Goal: Navigation & Orientation: Find specific page/section

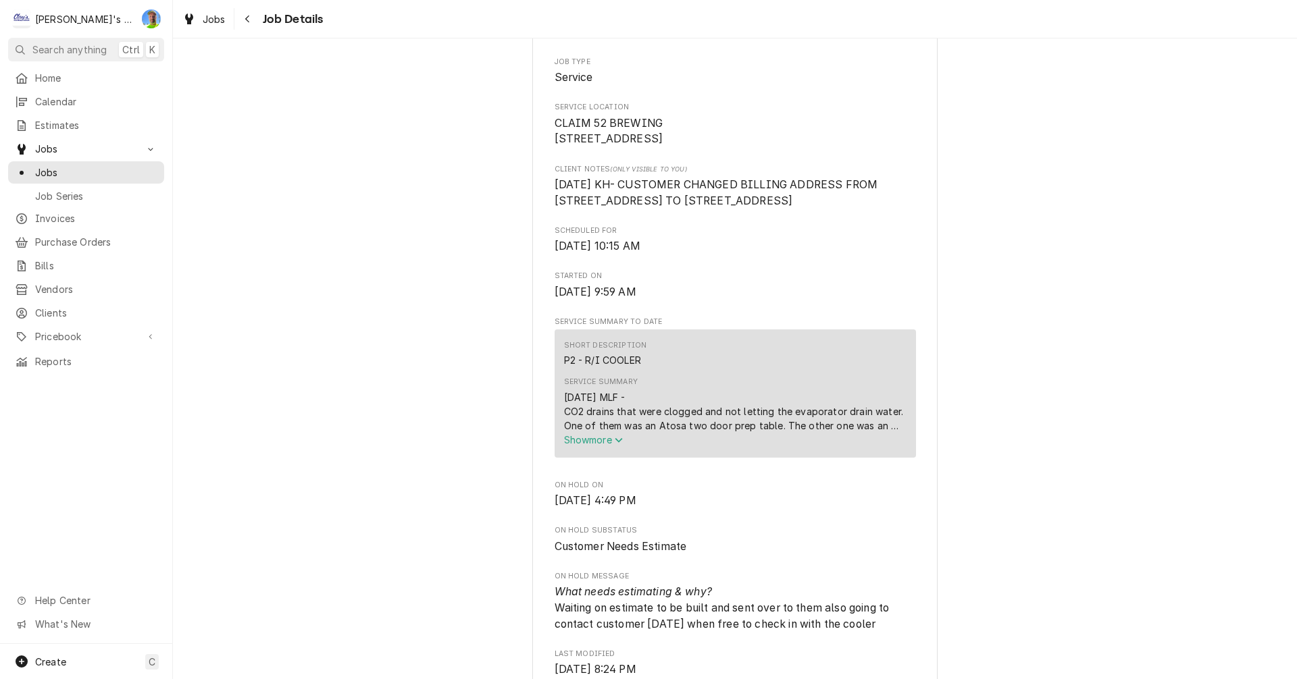
scroll to position [270, 0]
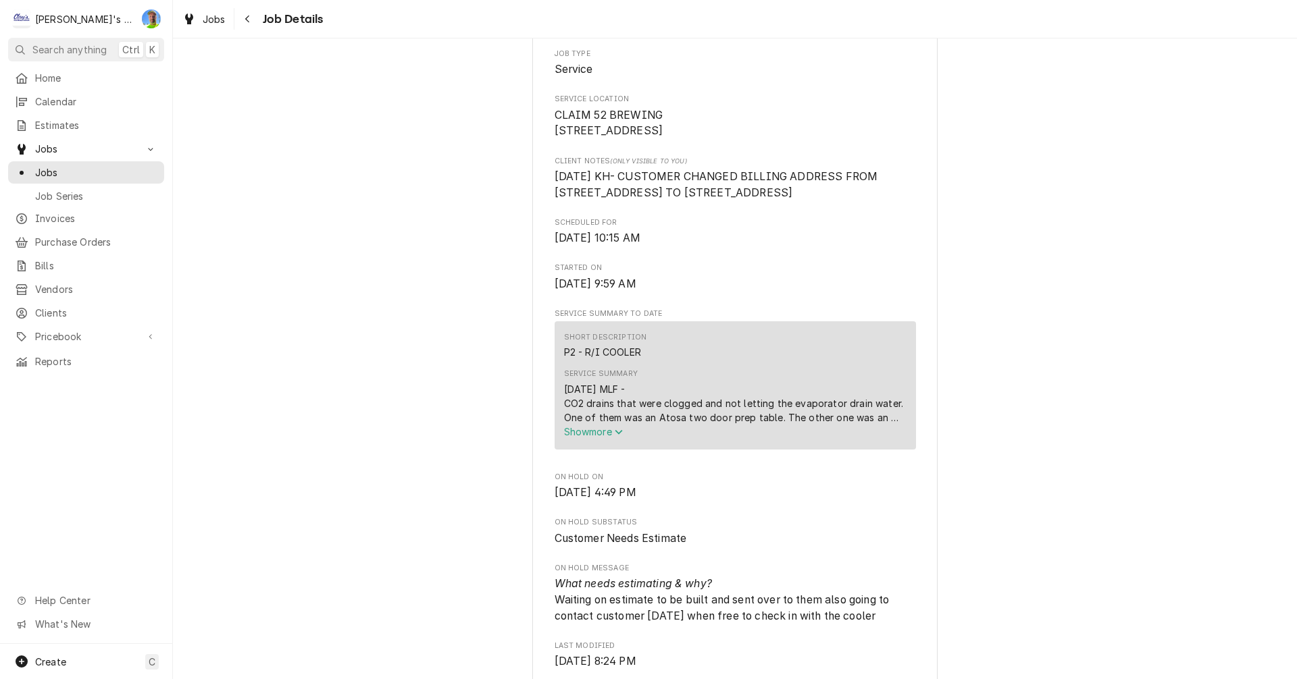
click at [615, 437] on icon "Service Summary" at bounding box center [619, 432] width 8 height 9
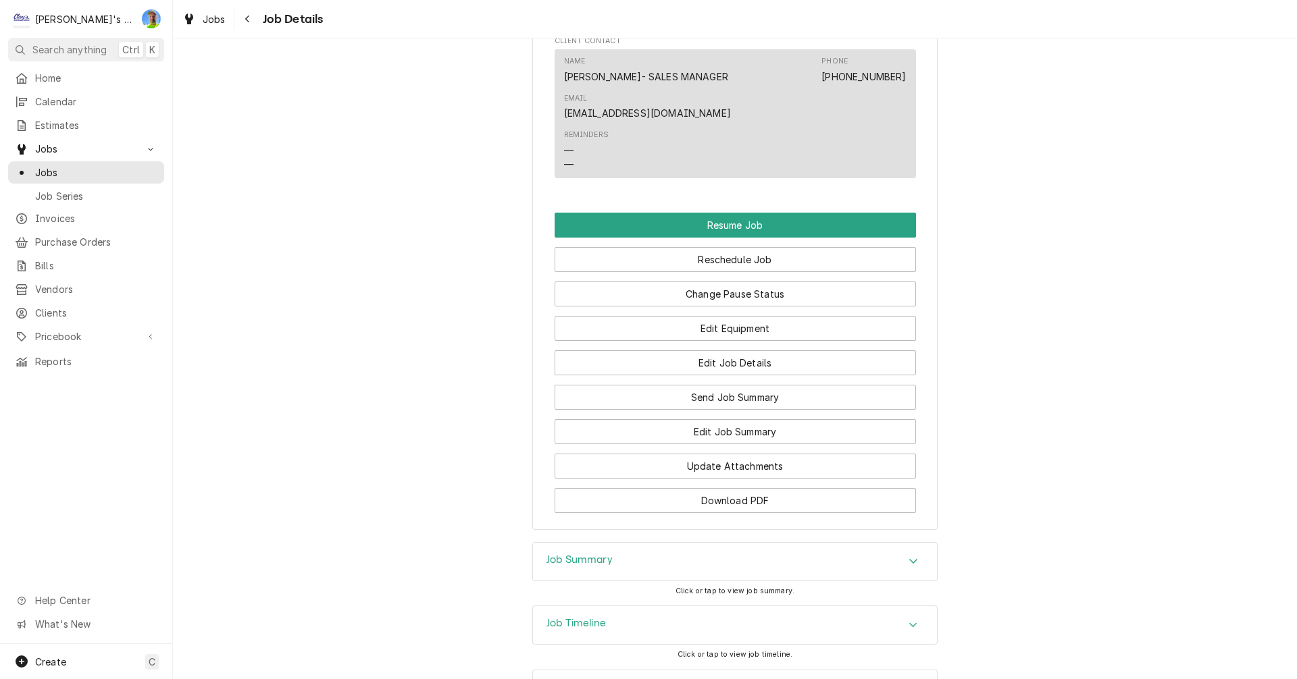
scroll to position [1892, 0]
click at [894, 542] on div "Job Summary" at bounding box center [735, 561] width 404 height 38
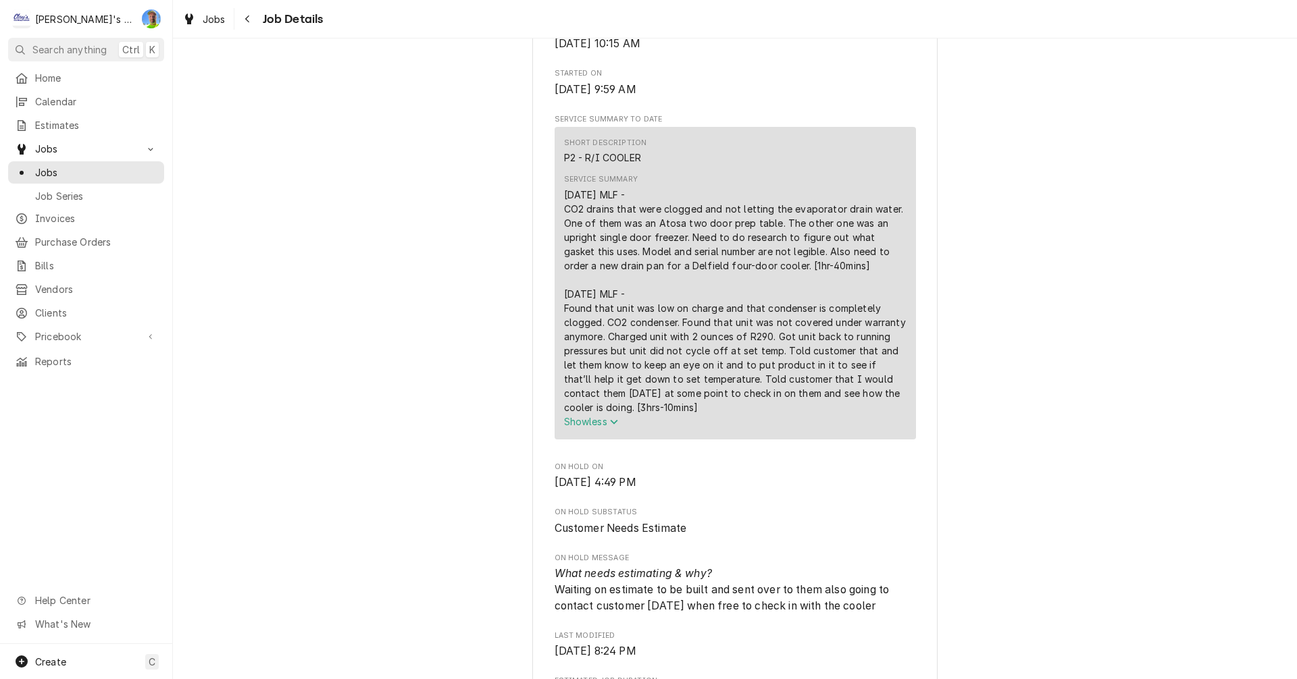
scroll to position [532, 0]
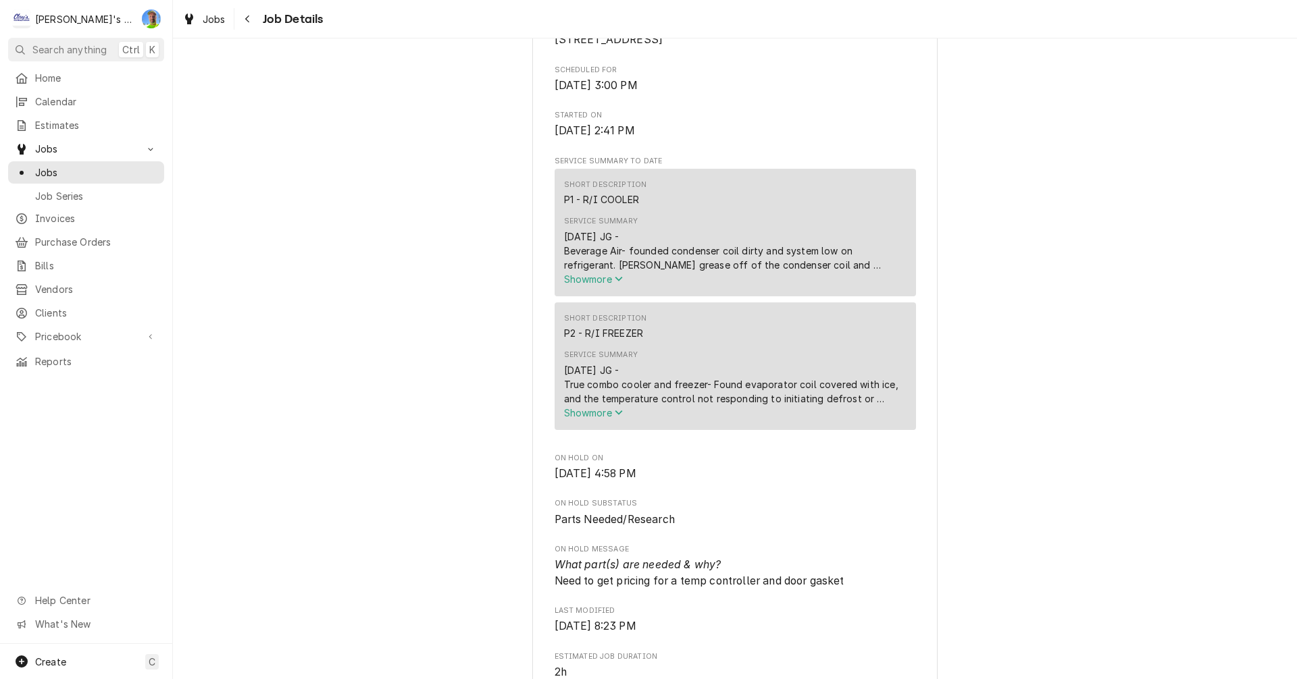
scroll to position [338, 0]
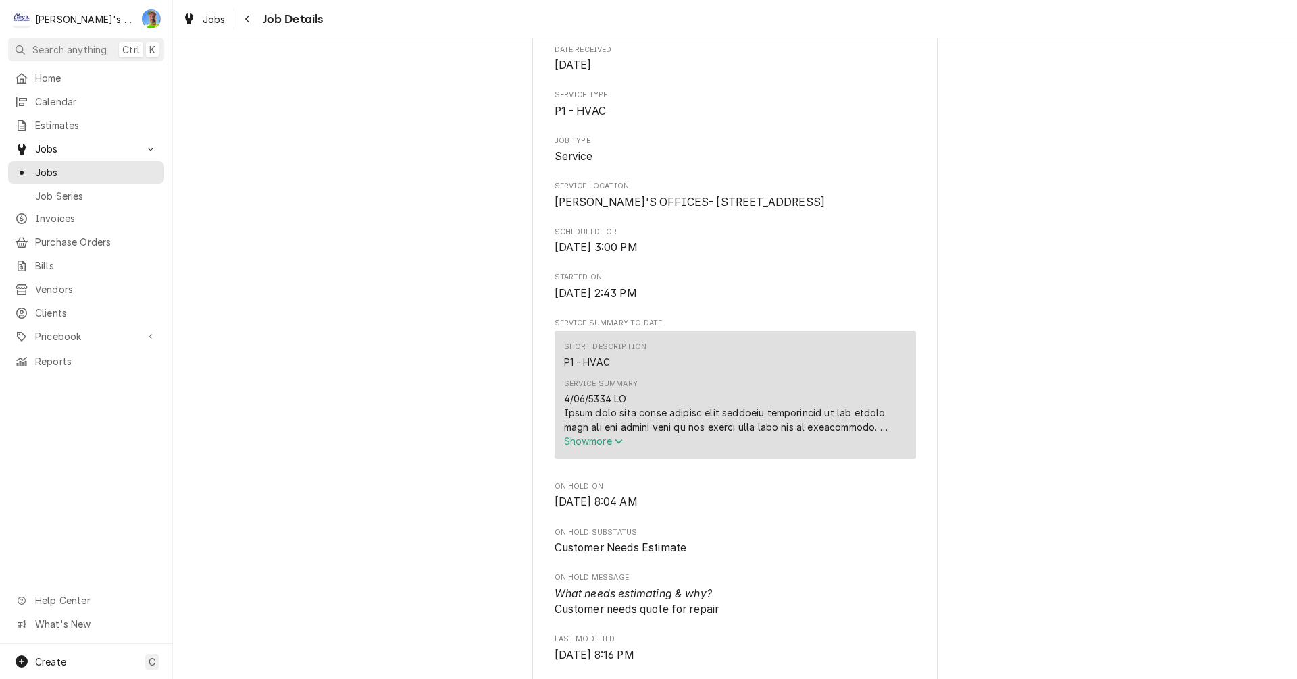
scroll to position [203, 0]
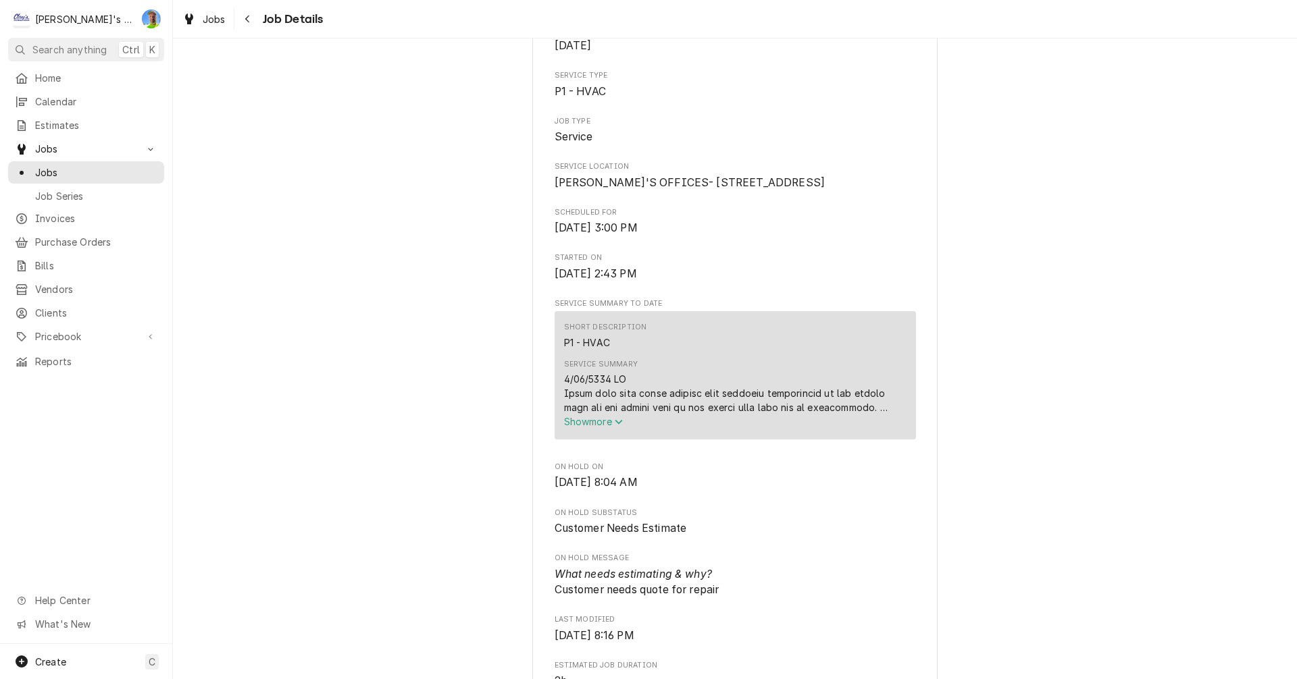
click at [610, 428] on span "Show more" at bounding box center [593, 421] width 59 height 11
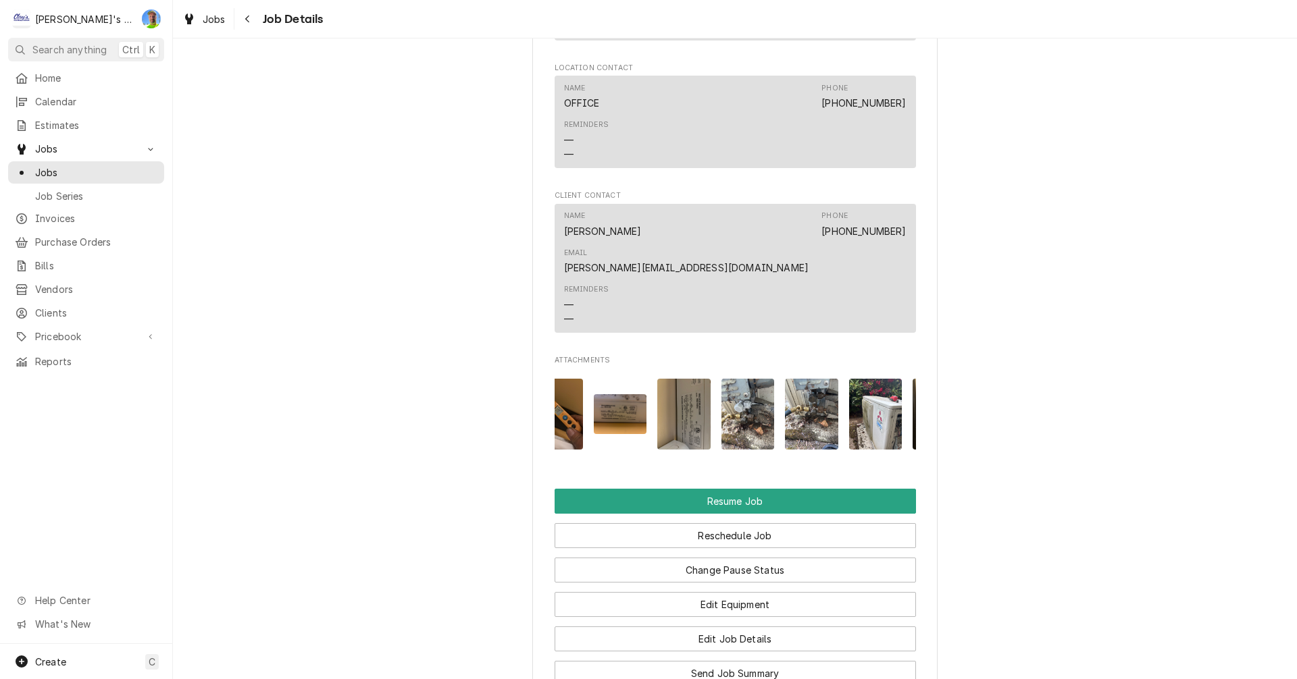
scroll to position [0, 243]
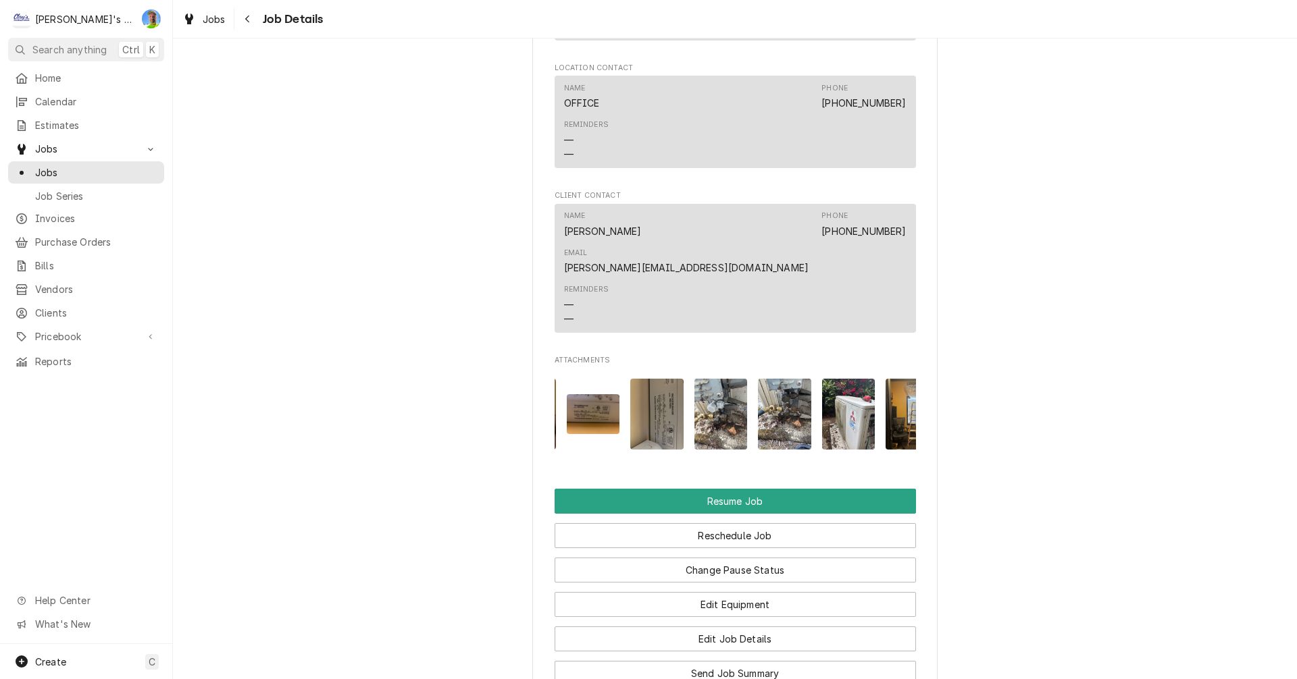
click at [773, 379] on img "Attachments" at bounding box center [784, 414] width 53 height 71
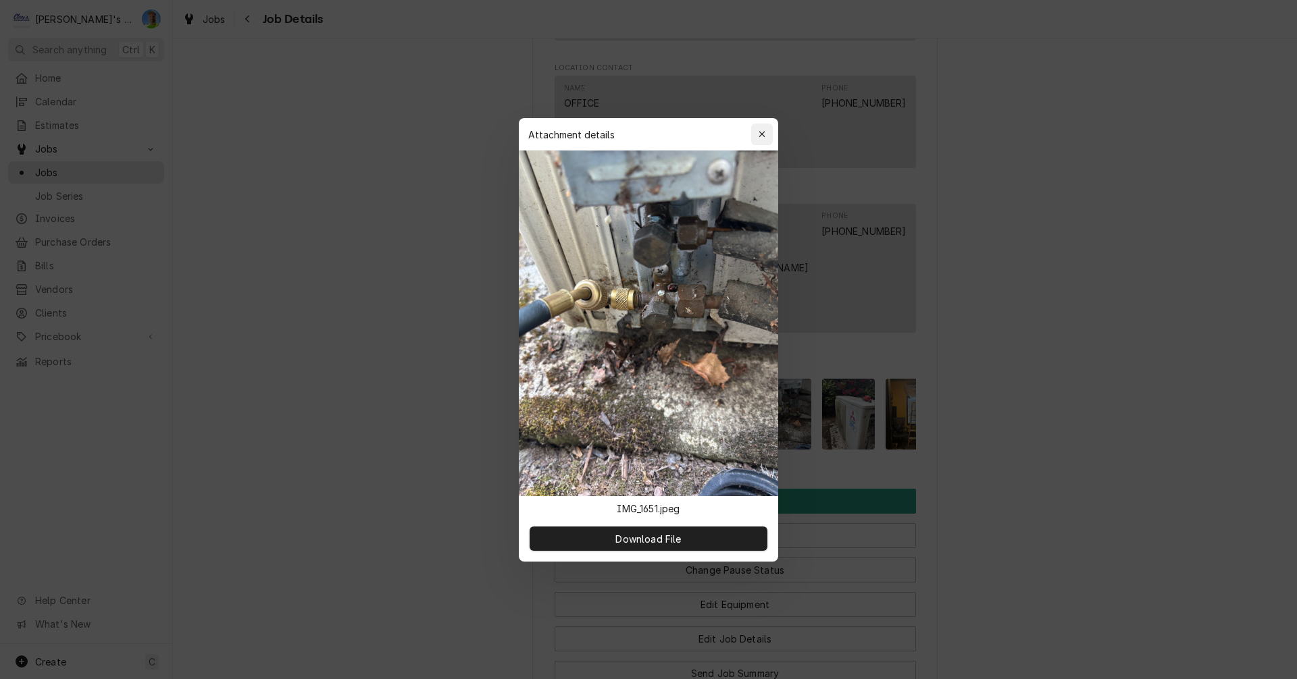
click at [760, 130] on icon "button" at bounding box center [761, 134] width 7 height 9
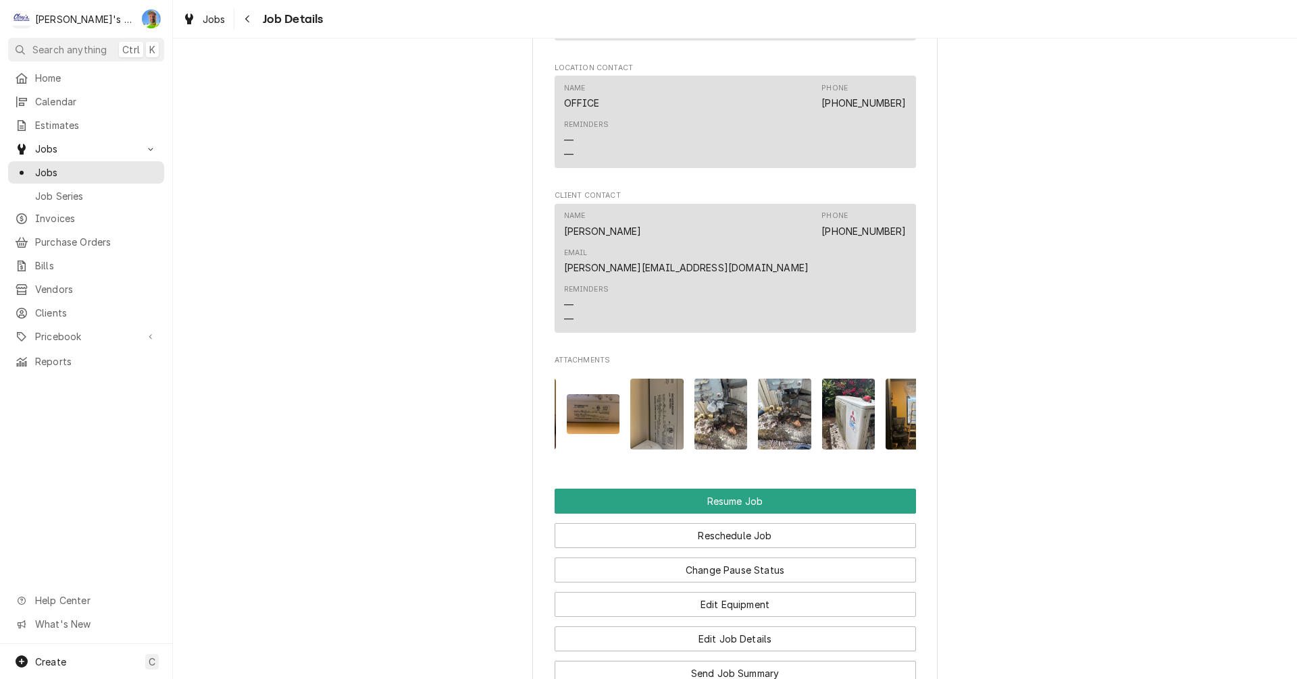
click at [715, 379] on img "Attachments" at bounding box center [720, 414] width 53 height 71
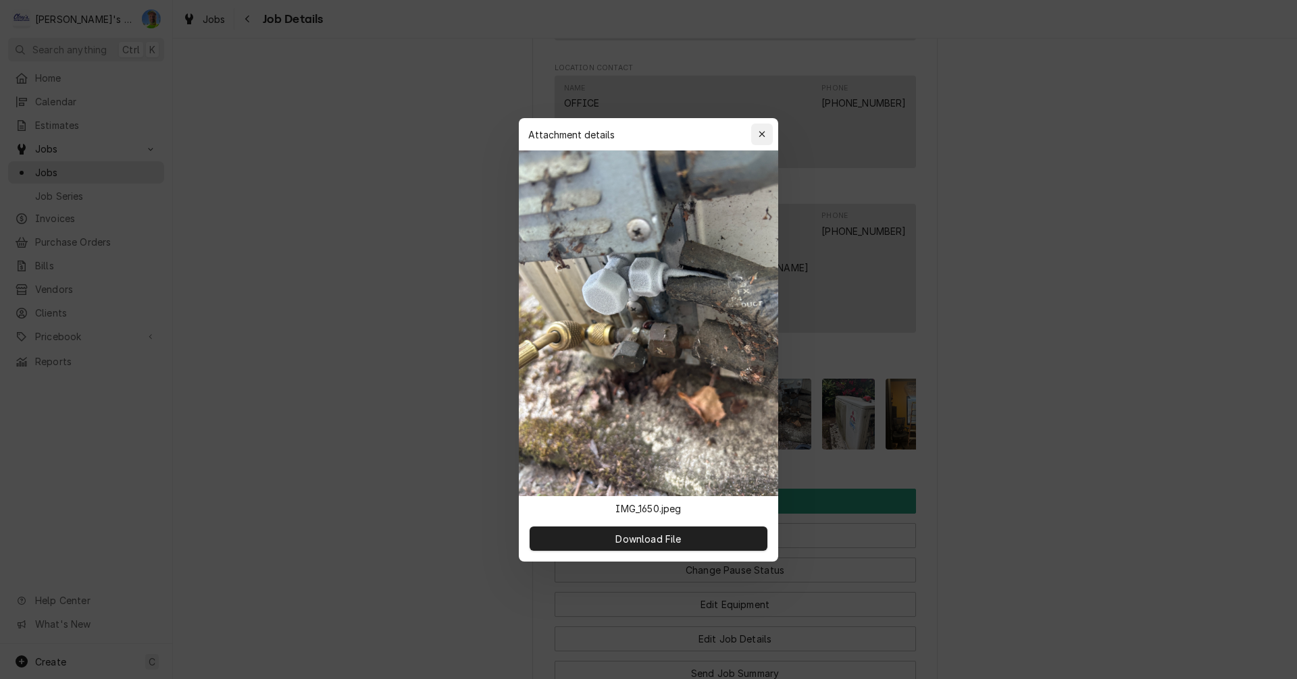
click at [756, 132] on div "button" at bounding box center [762, 135] width 14 height 14
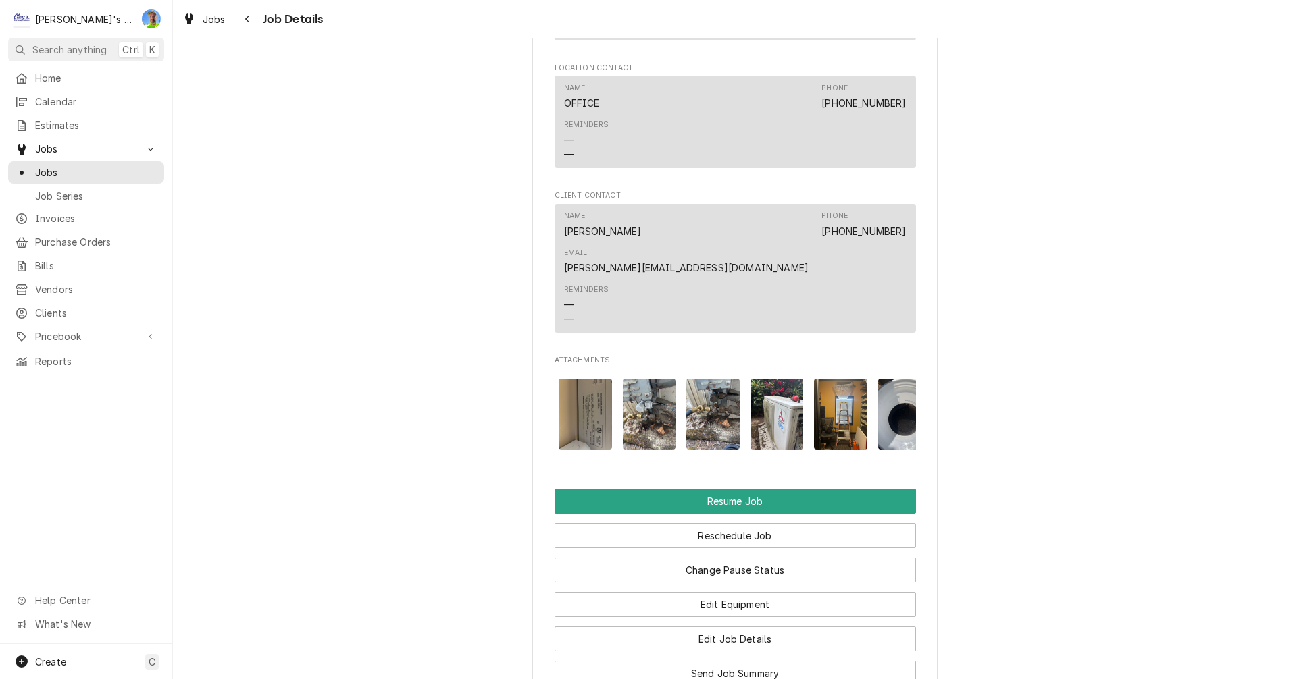
scroll to position [0, 324]
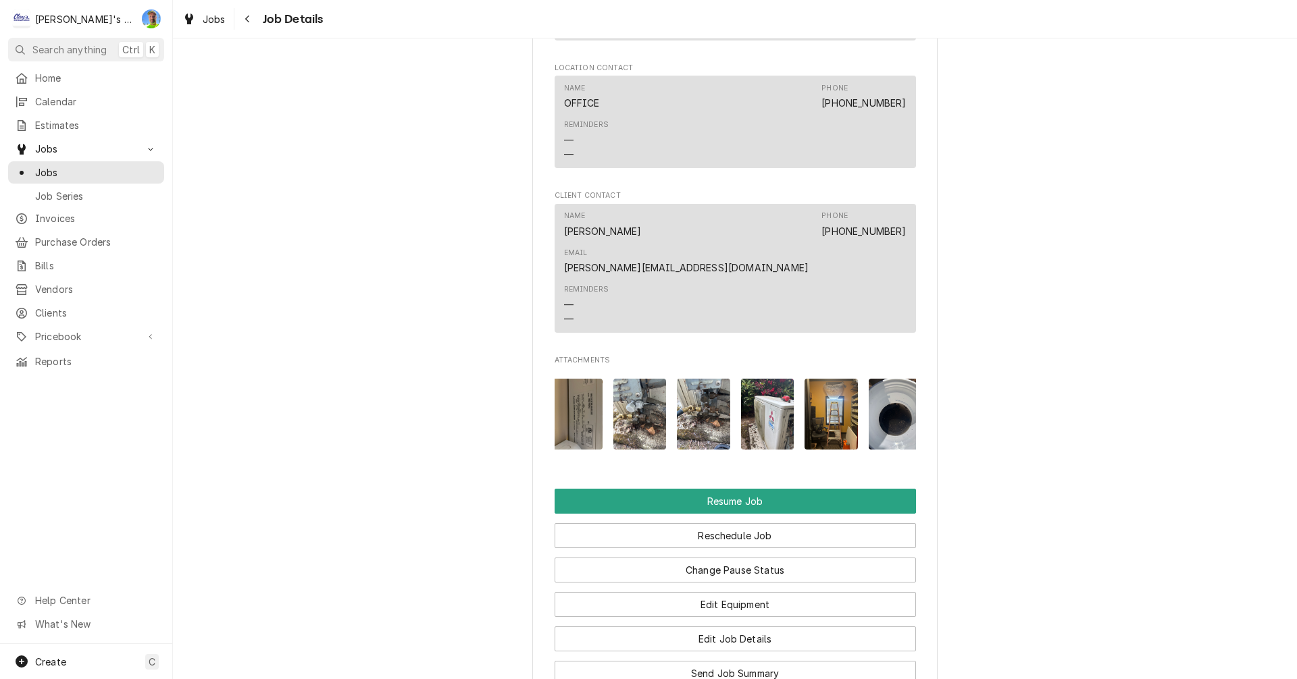
click at [756, 379] on img "Attachments" at bounding box center [767, 414] width 53 height 71
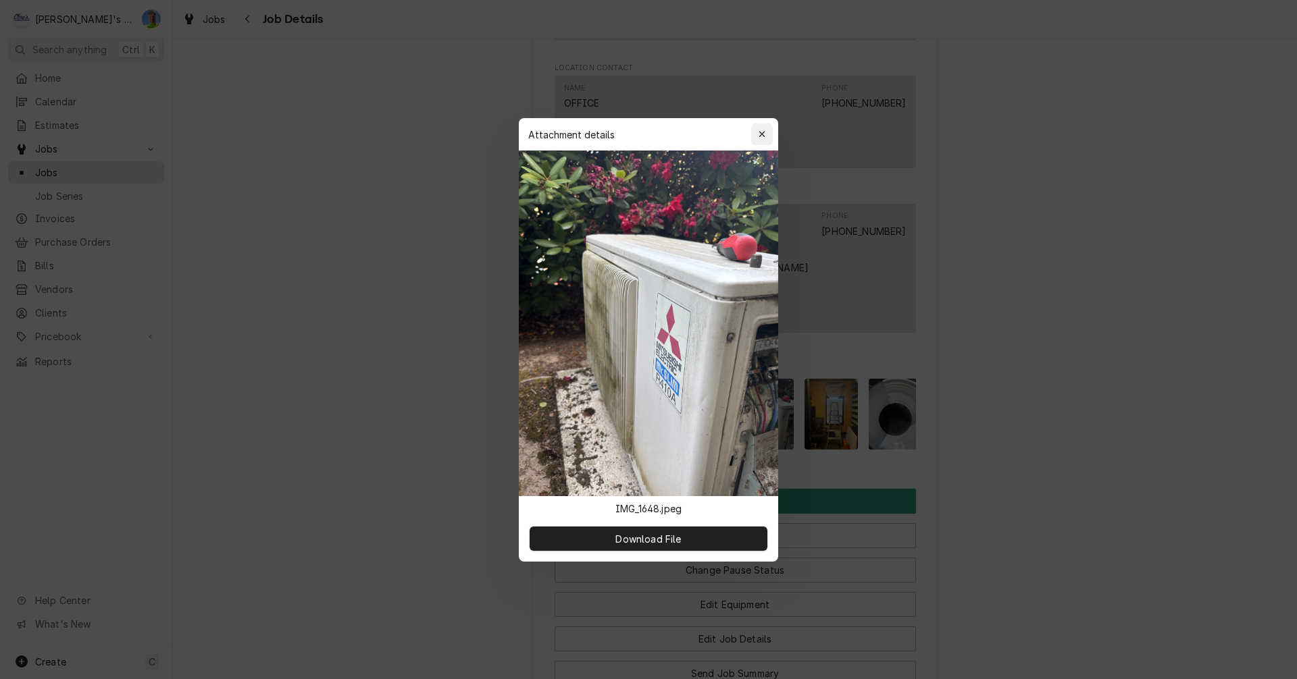
click at [756, 134] on div "button" at bounding box center [762, 135] width 14 height 14
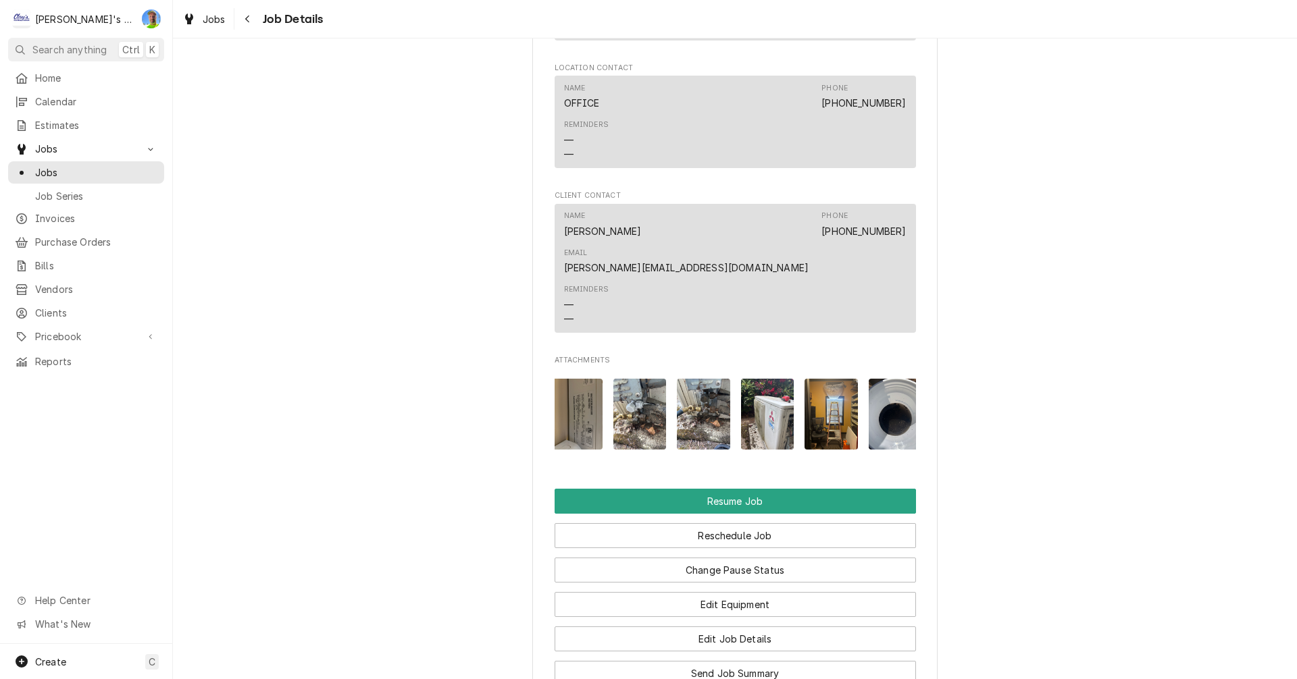
click at [829, 379] on img "Attachments" at bounding box center [830, 414] width 53 height 71
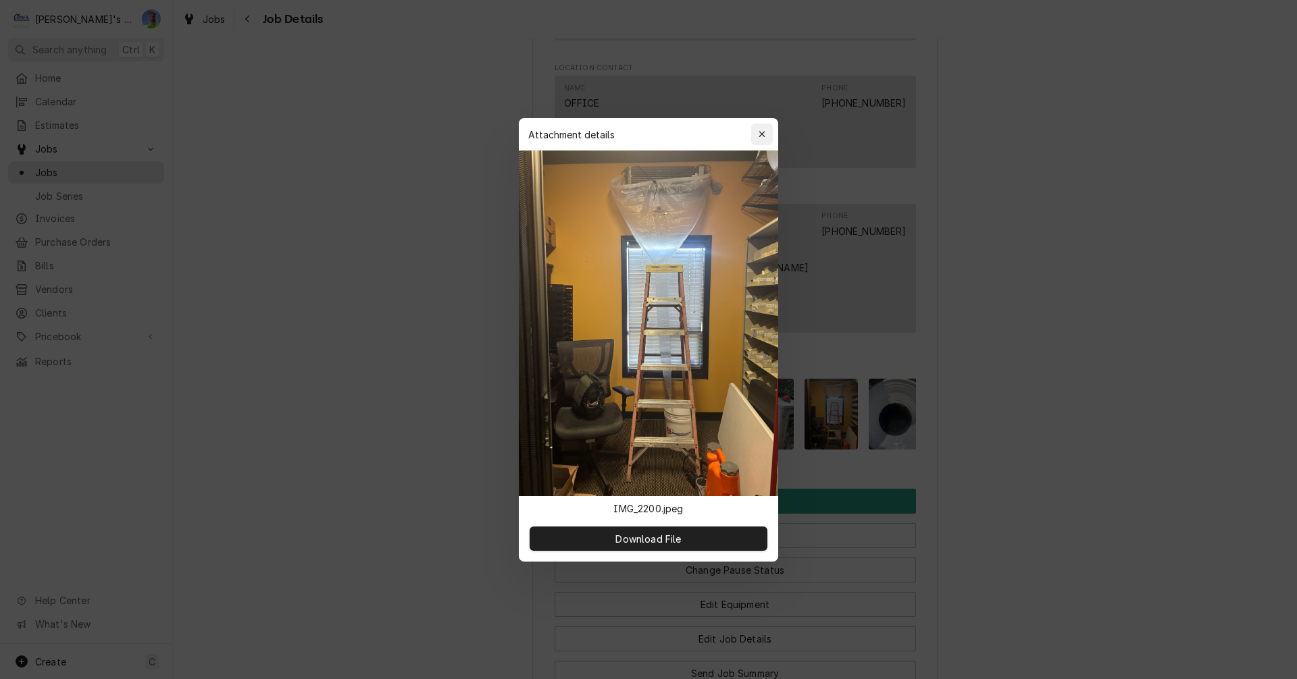
click at [762, 133] on icon "button" at bounding box center [761, 134] width 7 height 9
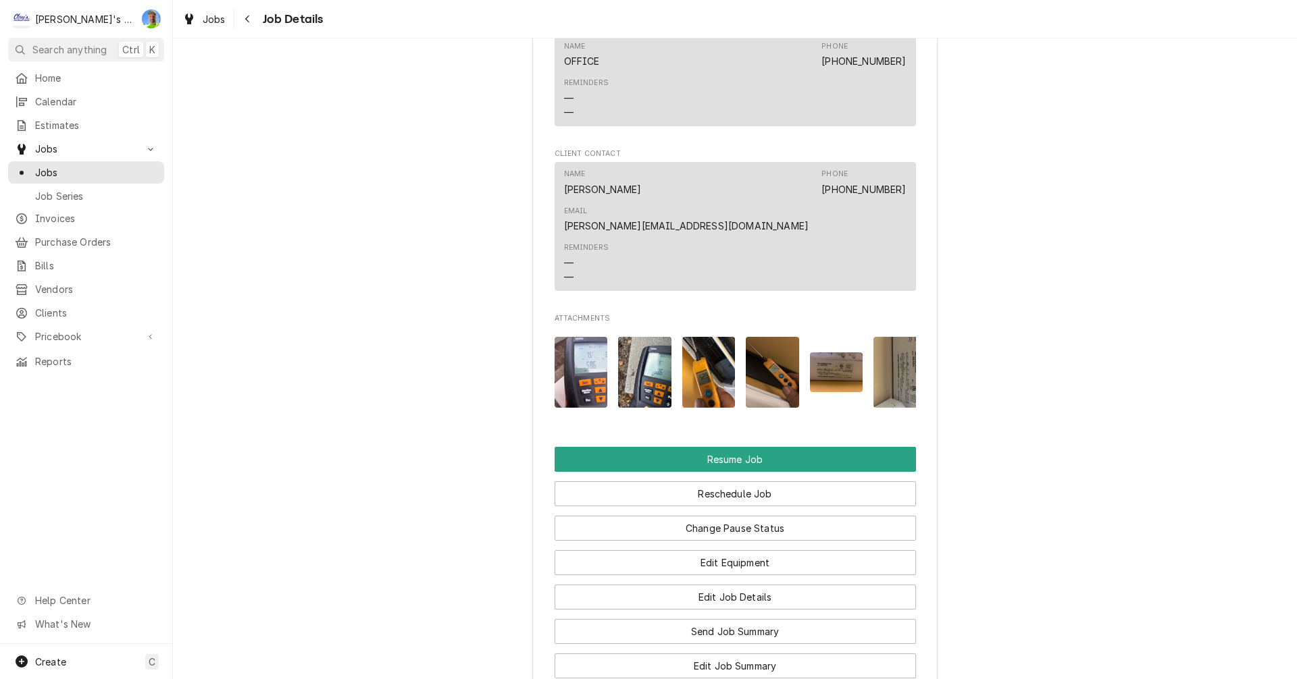
scroll to position [1891, 0]
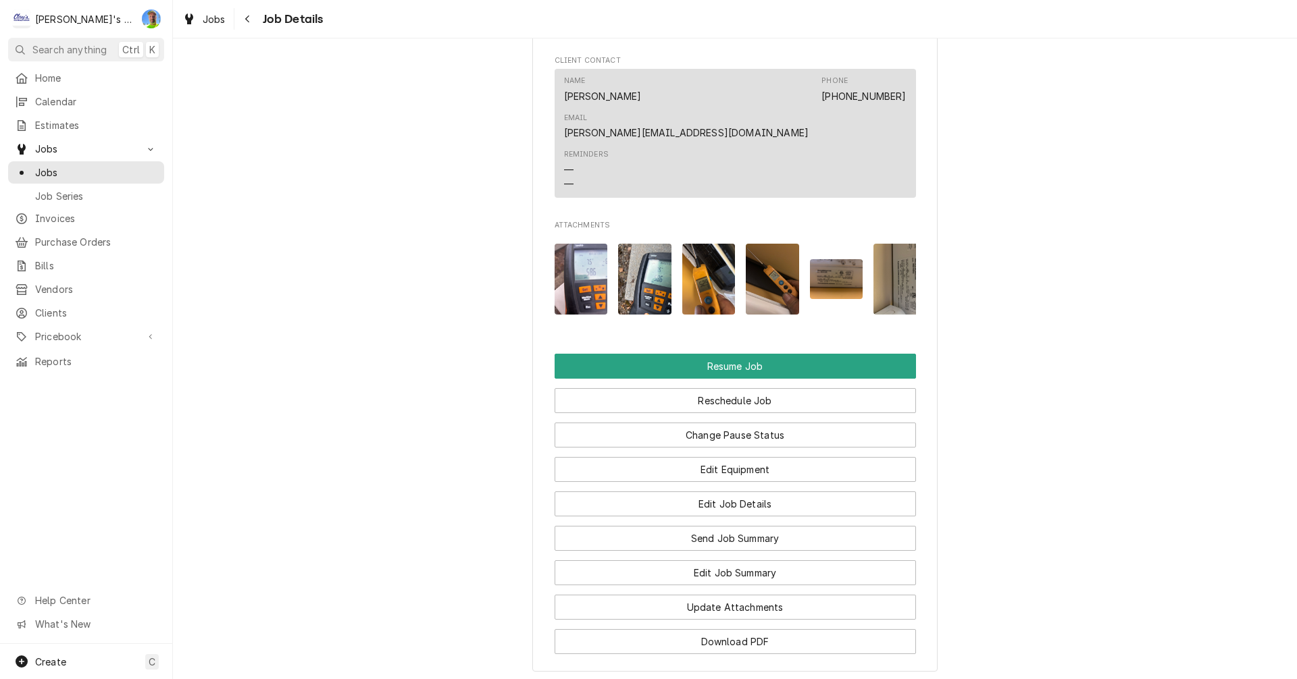
click at [837, 259] on img "Attachments" at bounding box center [836, 279] width 53 height 40
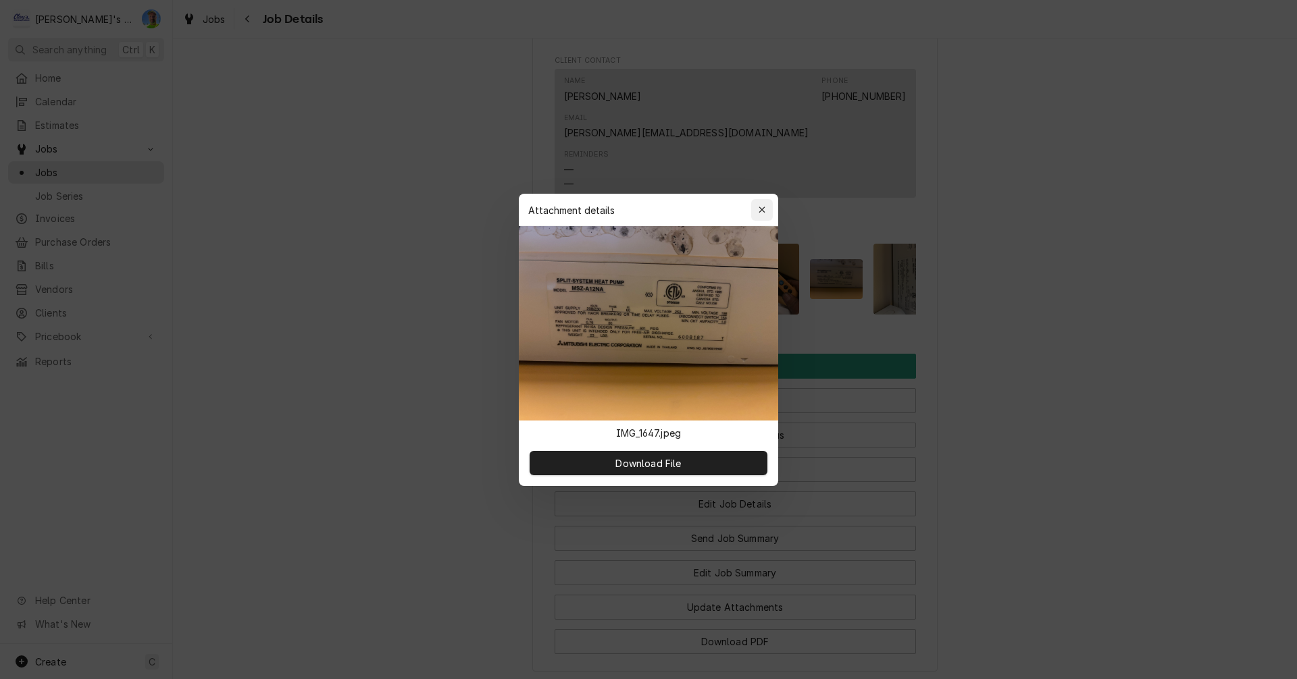
click at [755, 205] on div "button" at bounding box center [762, 210] width 14 height 14
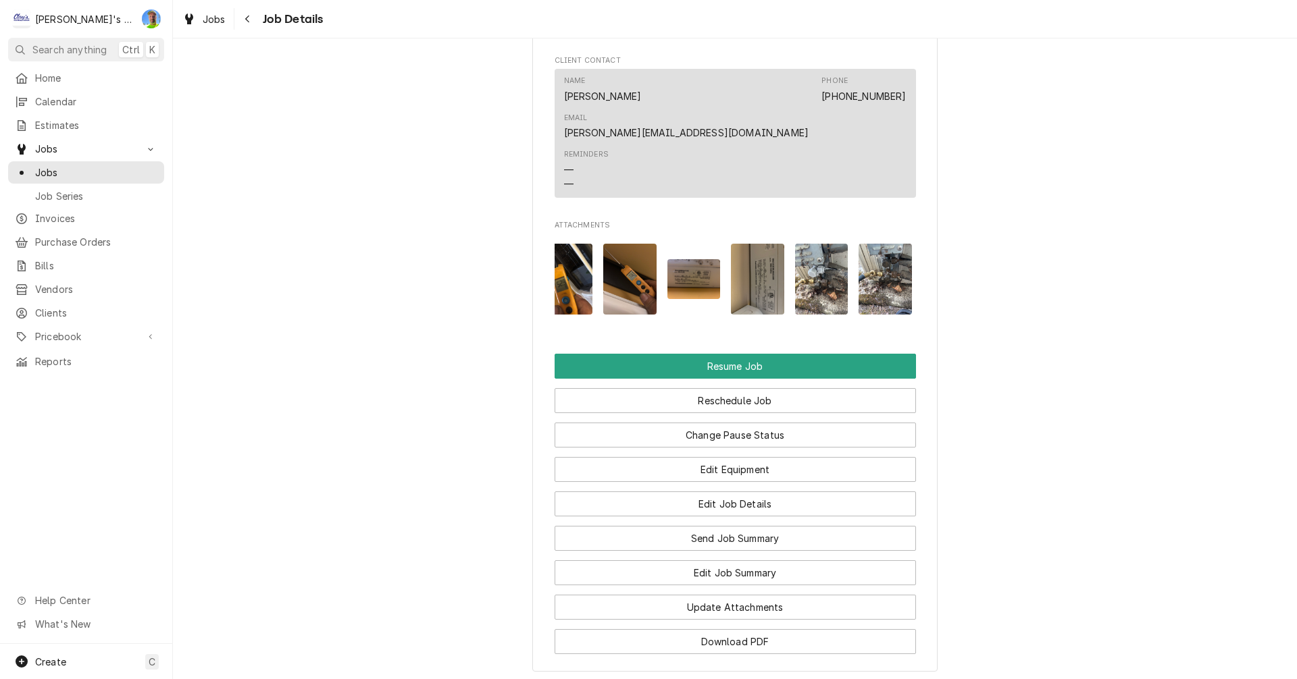
scroll to position [0, 162]
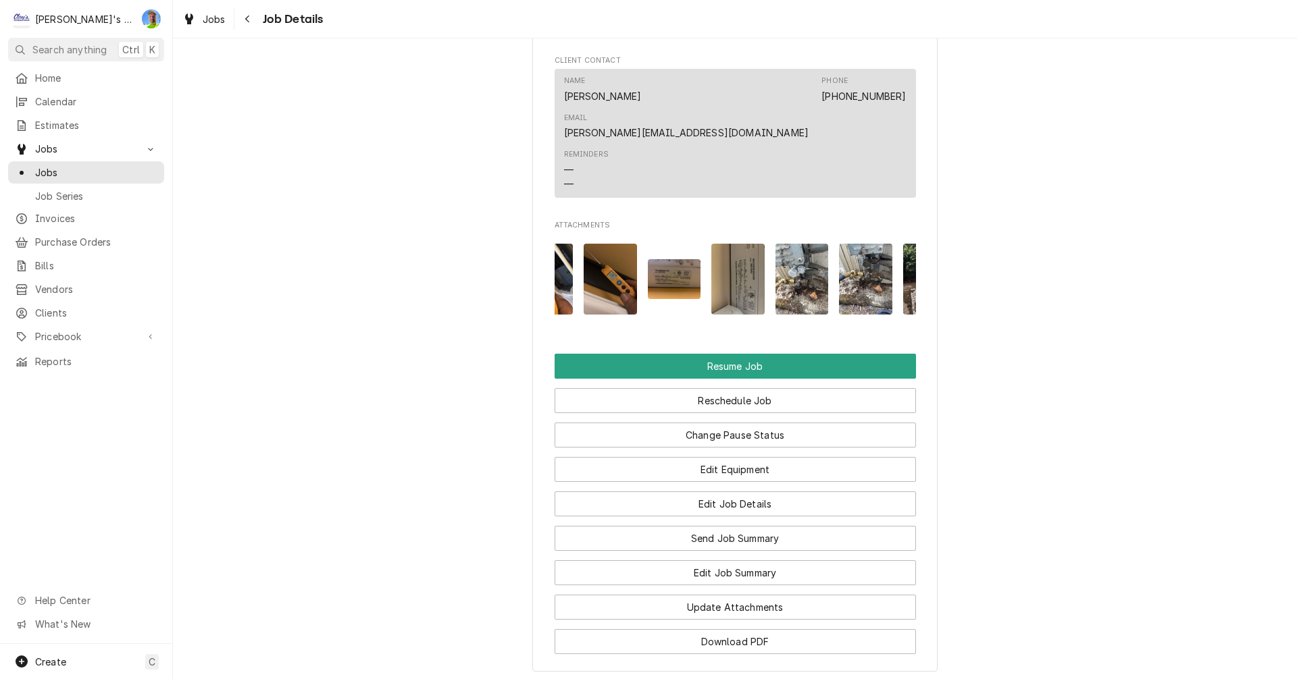
click at [729, 244] on img "Attachments" at bounding box center [737, 279] width 53 height 71
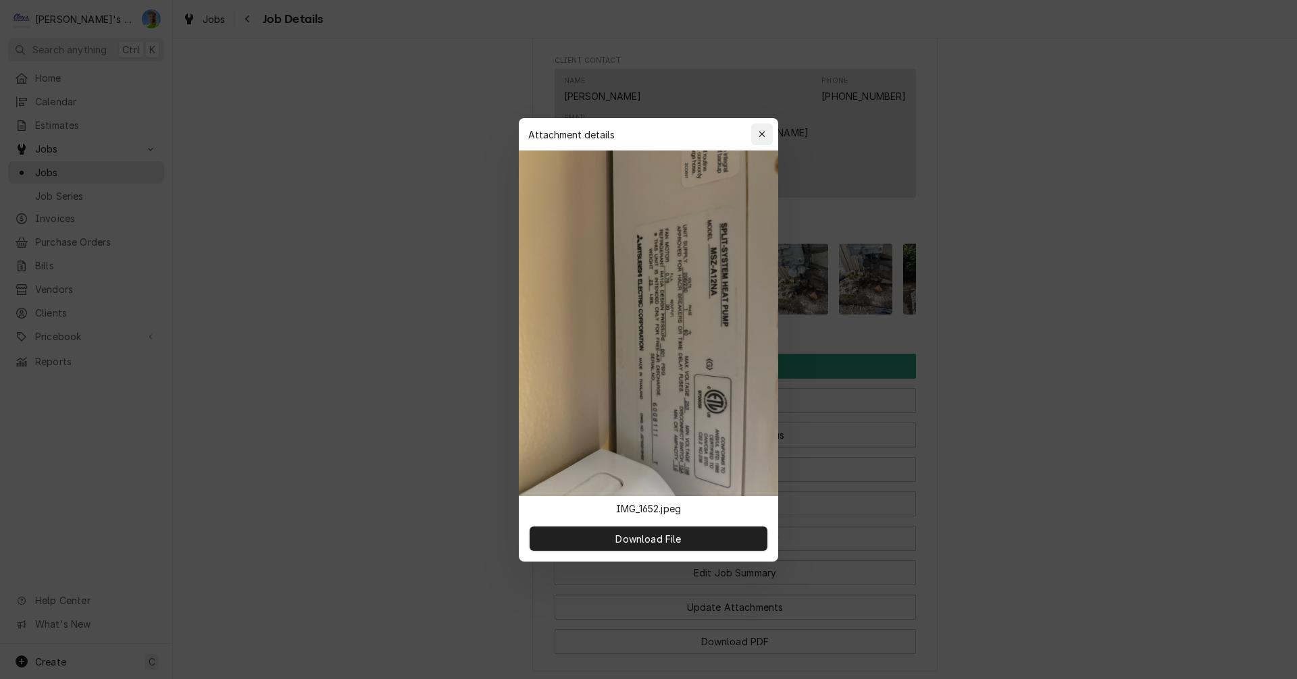
click at [760, 129] on div "button" at bounding box center [762, 135] width 14 height 14
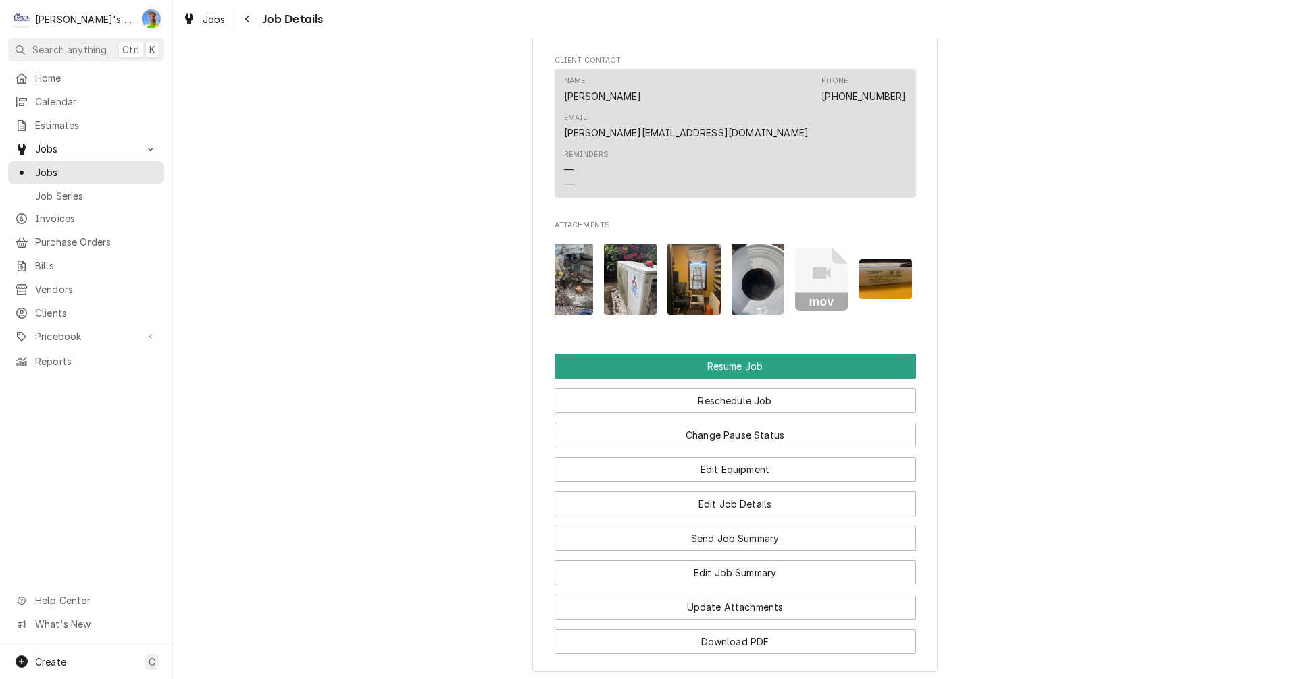
scroll to position [0, 469]
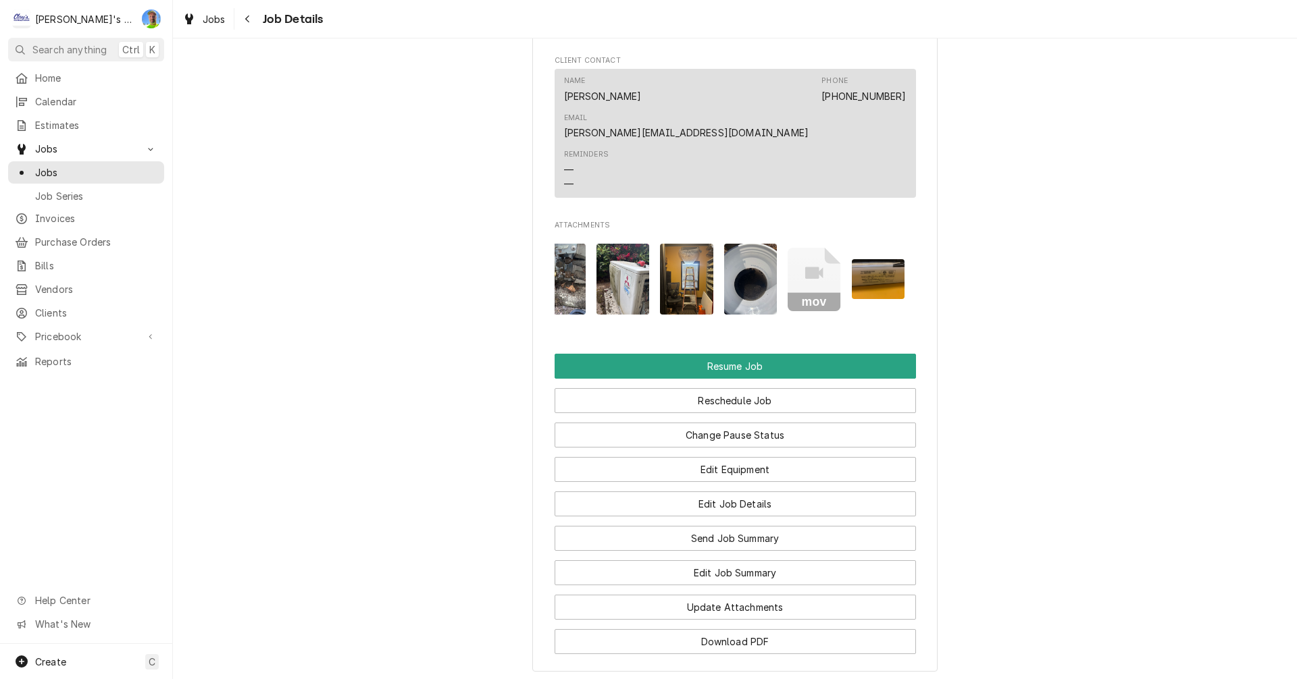
click at [881, 259] on img "Attachments" at bounding box center [878, 279] width 53 height 40
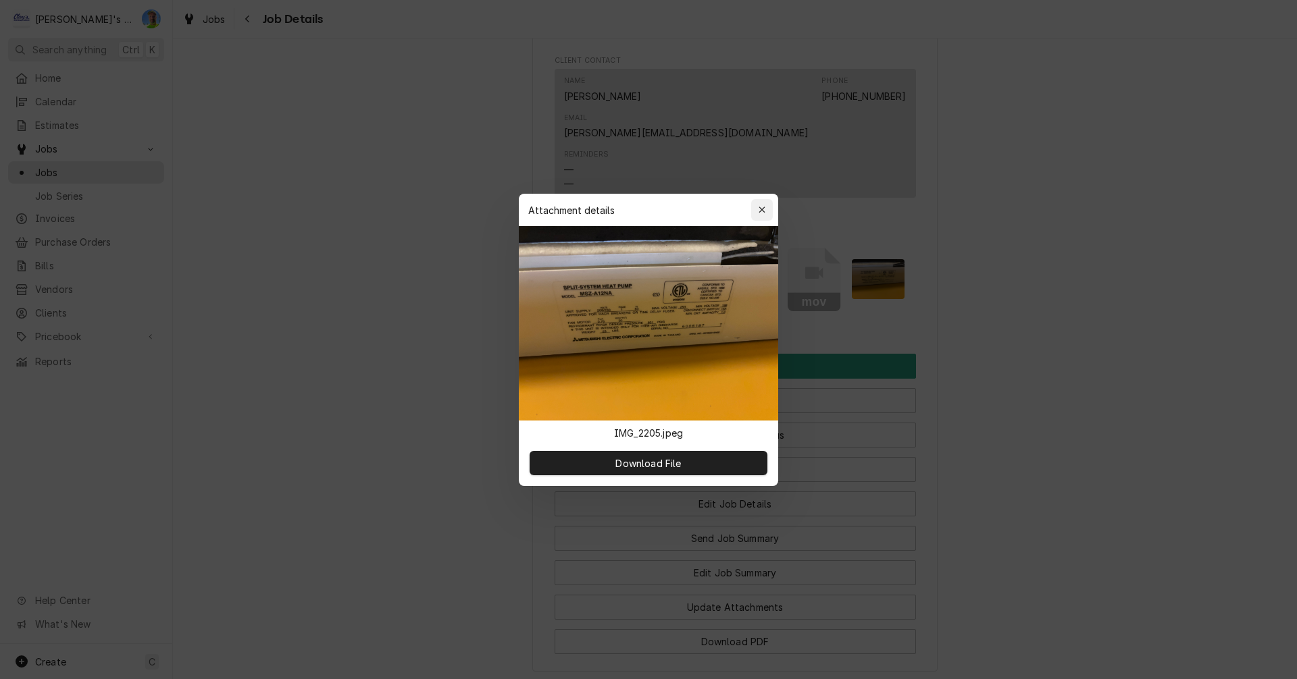
click at [760, 207] on icon "button" at bounding box center [761, 209] width 7 height 9
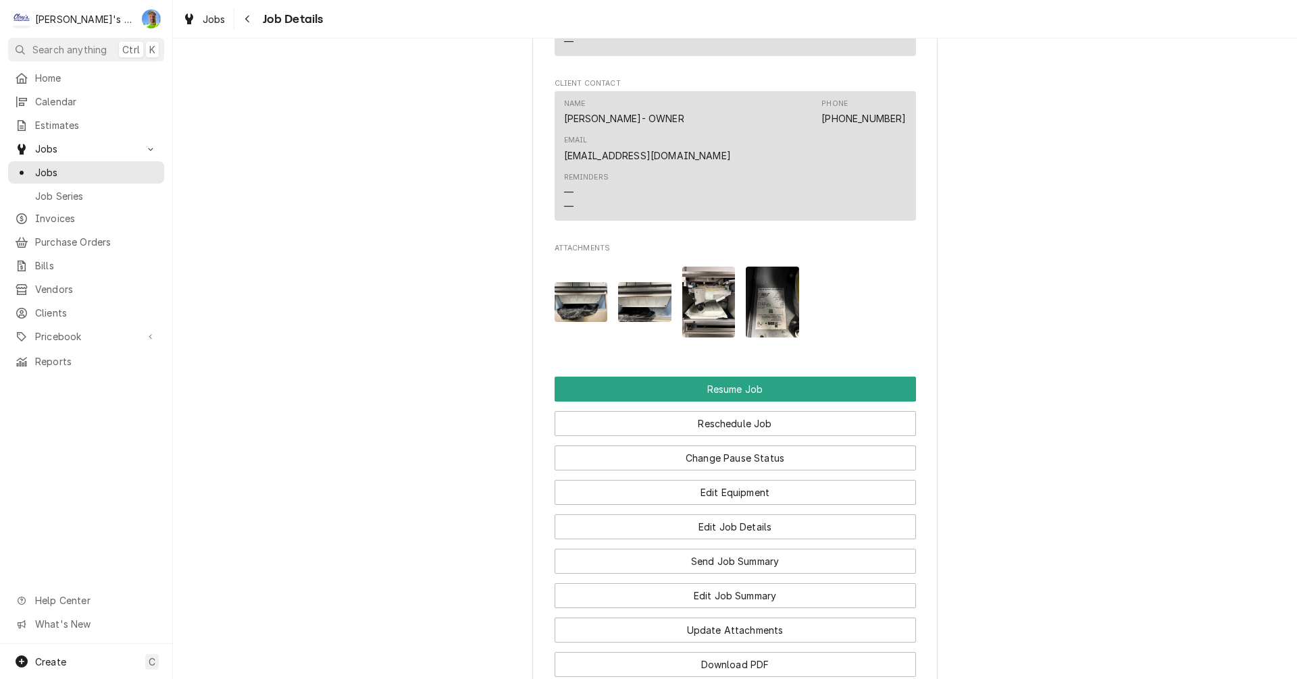
scroll to position [2026, 0]
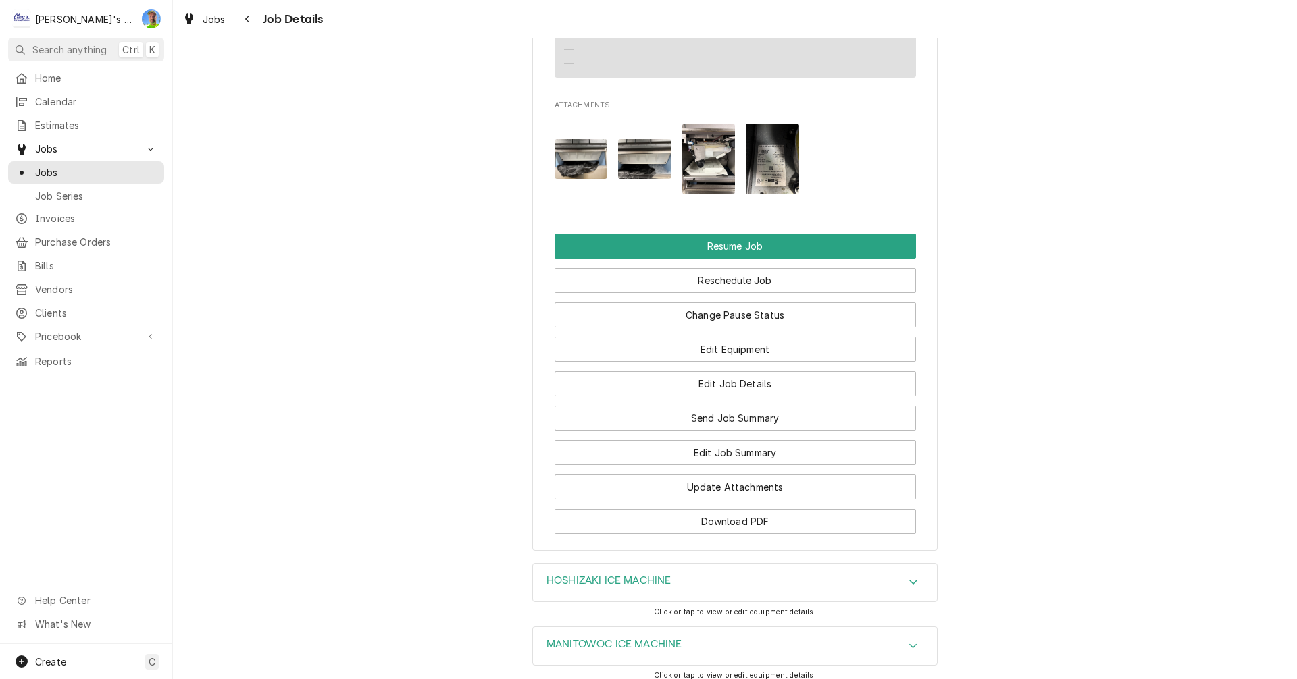
click at [773, 137] on img "Attachments" at bounding box center [772, 159] width 53 height 71
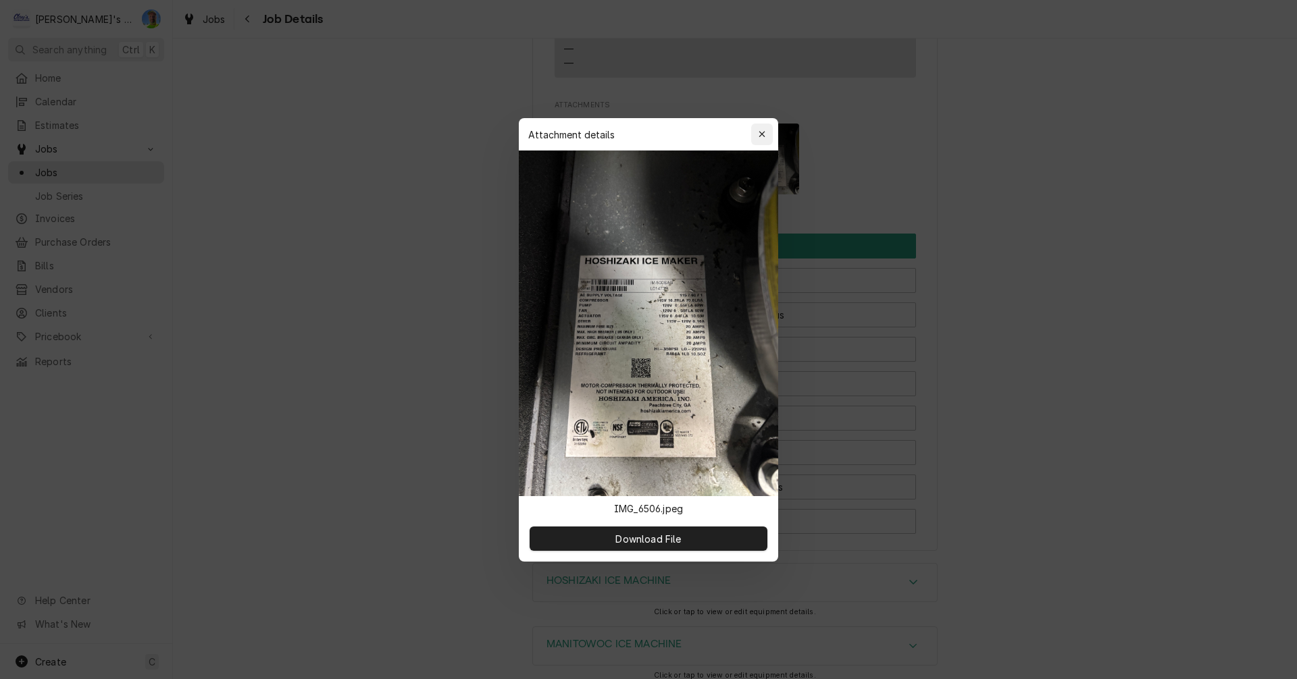
click at [762, 136] on icon "button" at bounding box center [761, 134] width 7 height 9
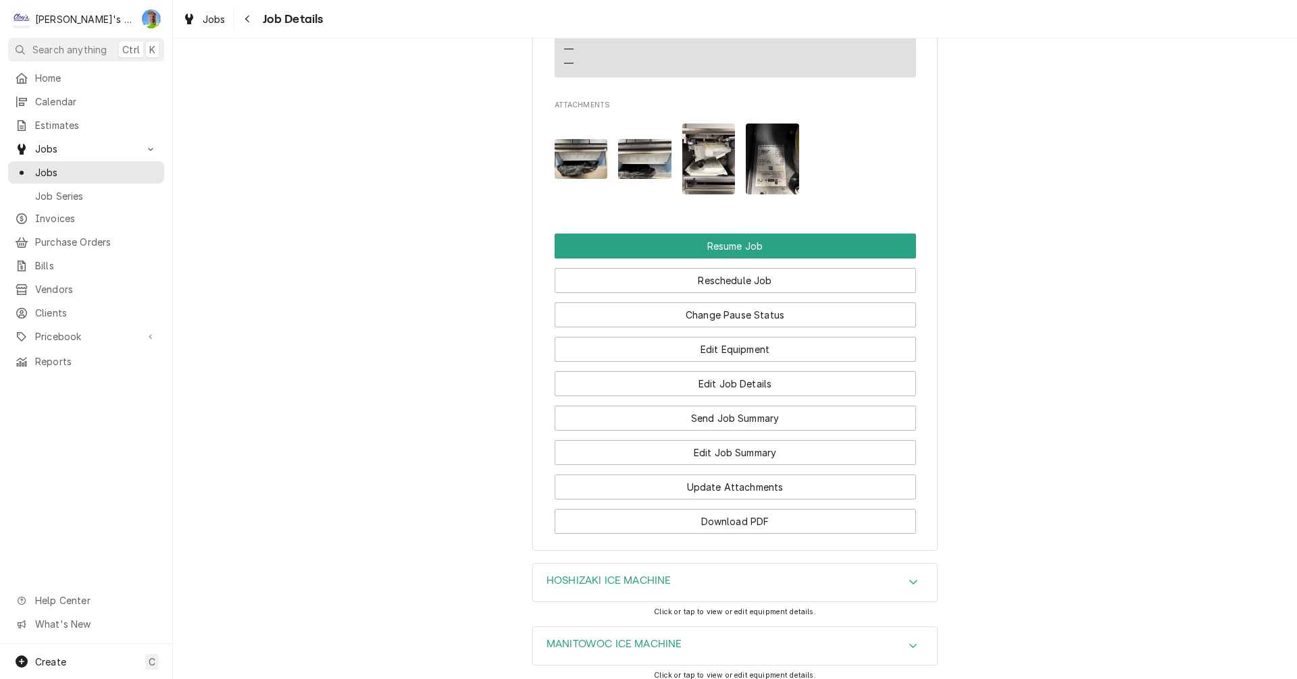
click at [704, 129] on img "Attachments" at bounding box center [708, 159] width 53 height 71
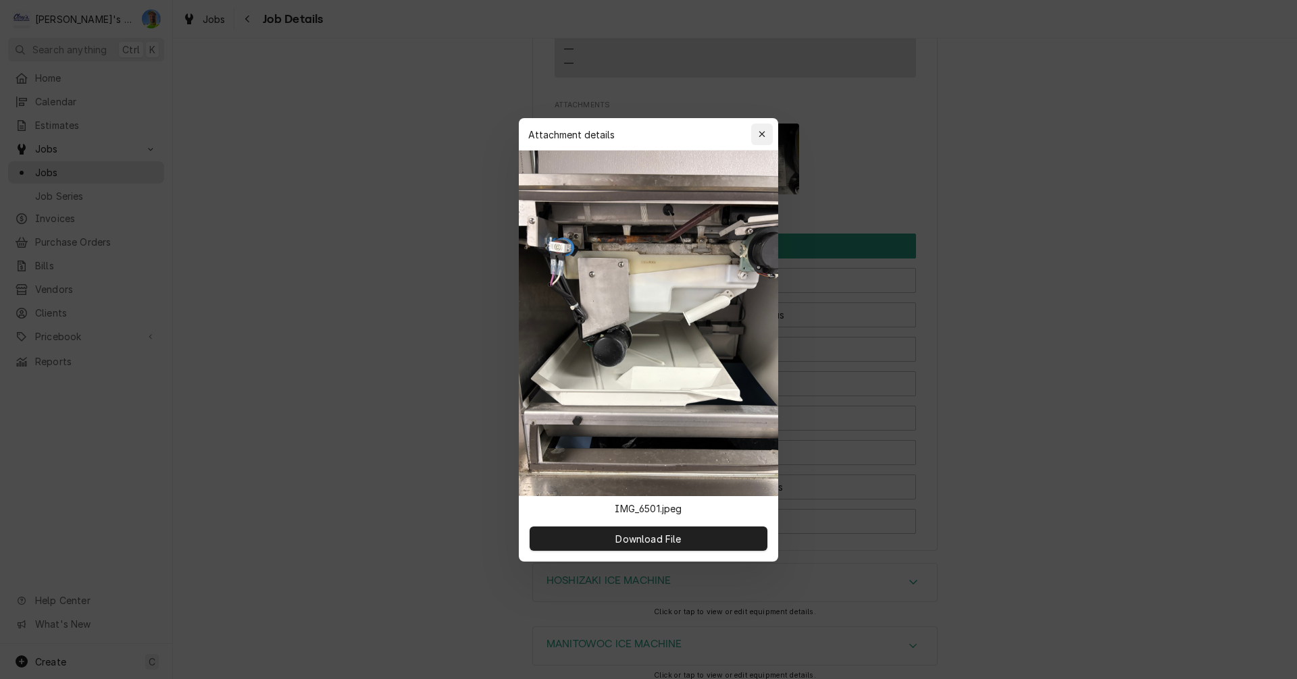
click at [759, 136] on icon "button" at bounding box center [761, 134] width 7 height 9
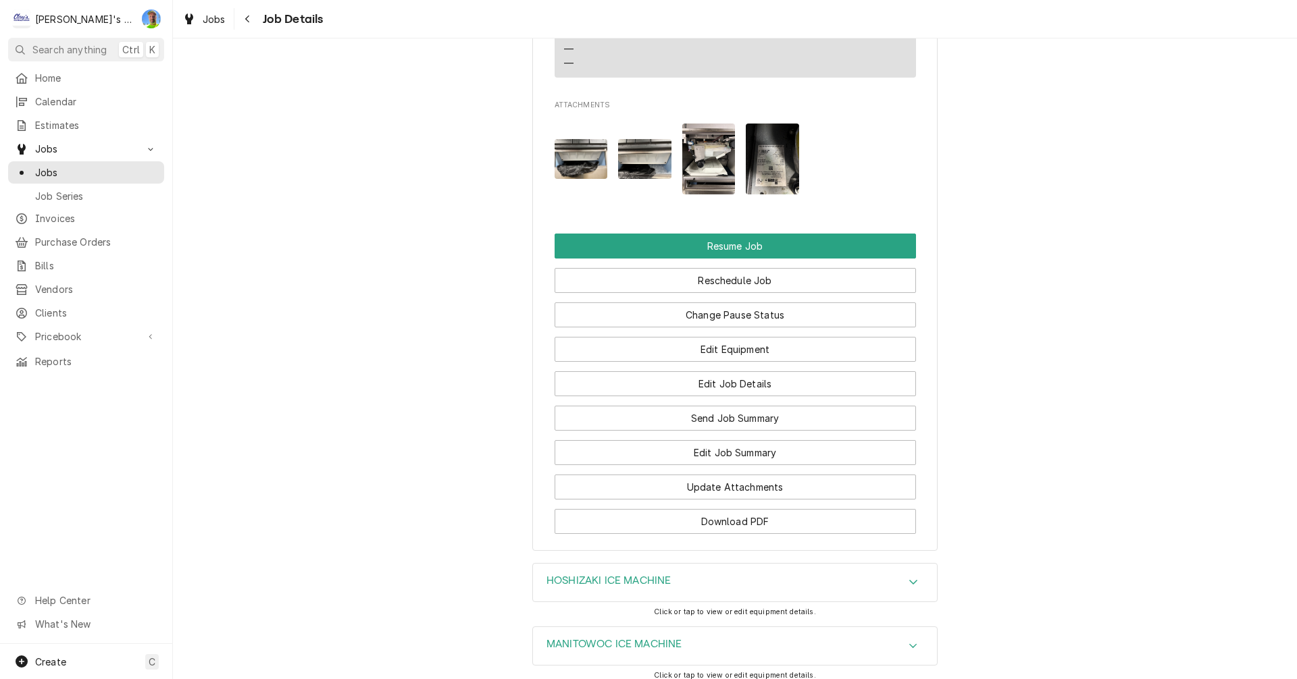
click at [646, 139] on img "Attachments" at bounding box center [644, 159] width 53 height 40
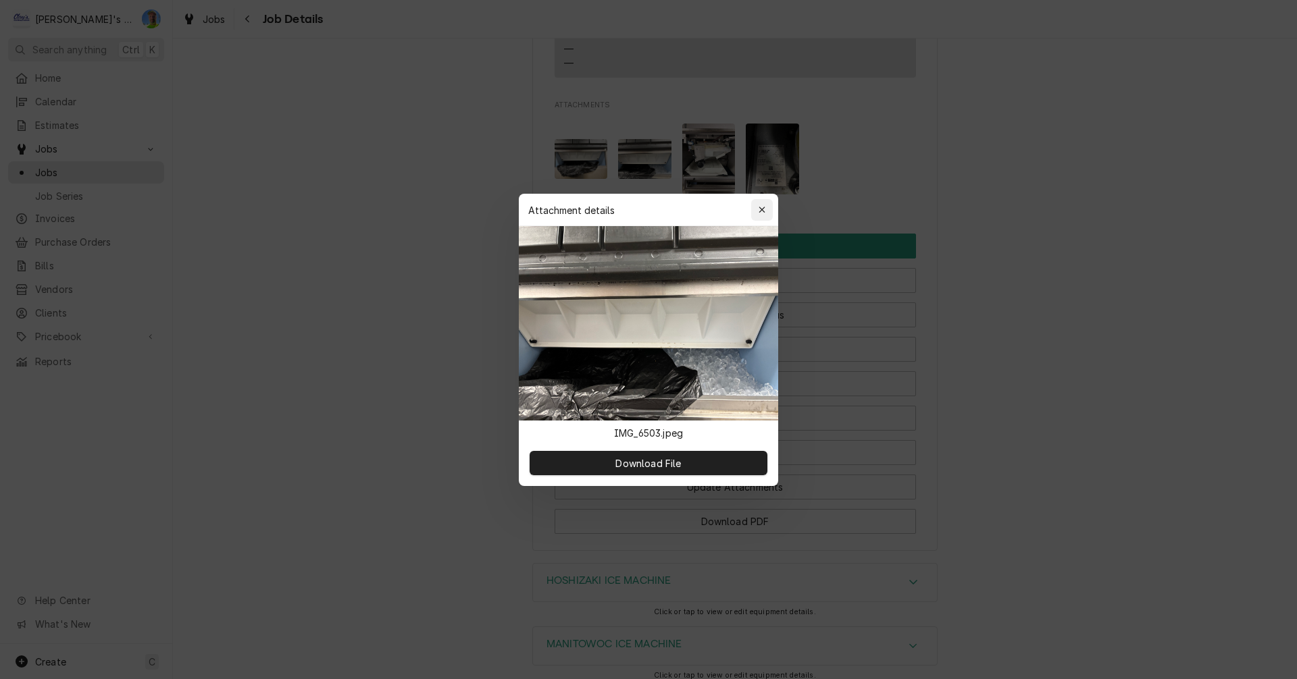
click at [762, 208] on icon "button" at bounding box center [761, 209] width 7 height 9
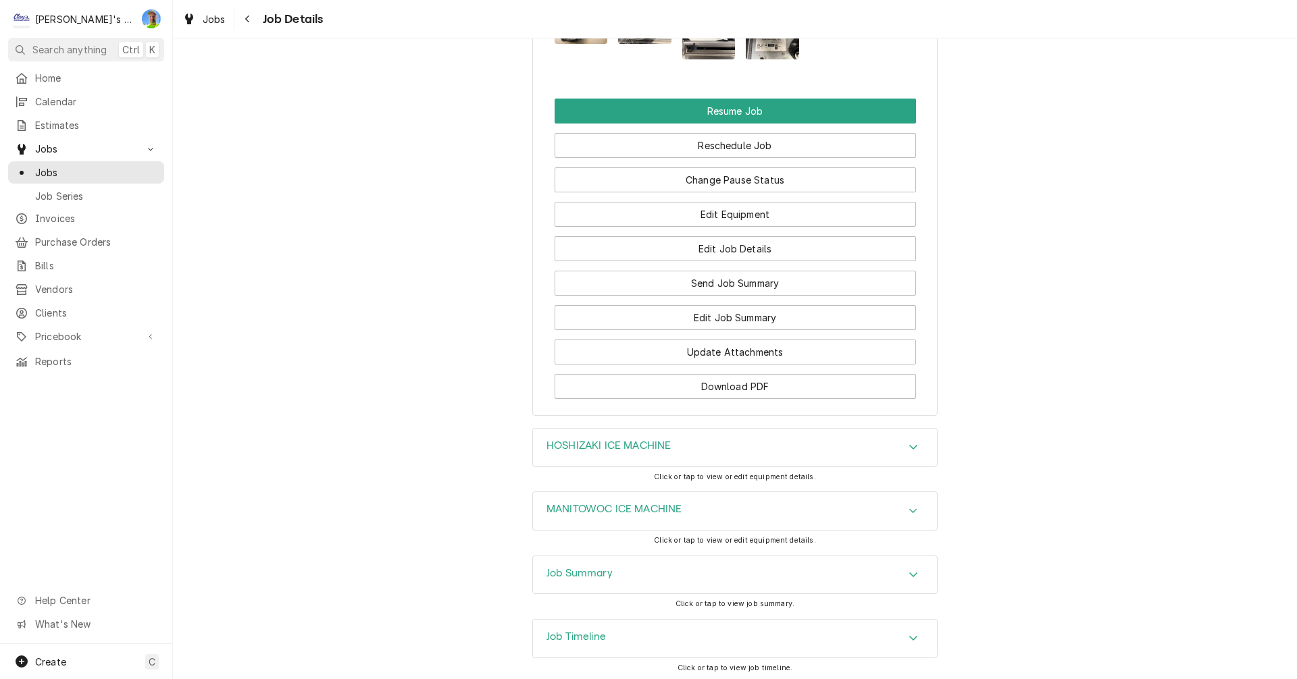
scroll to position [2192, 0]
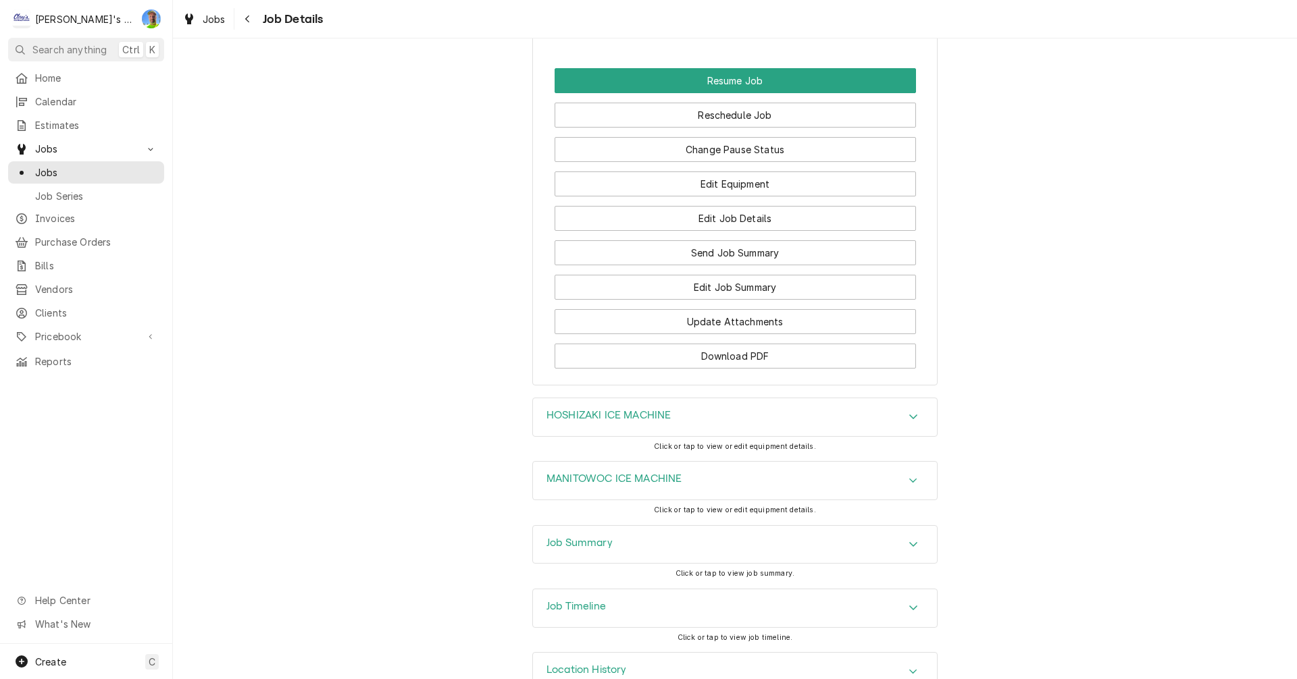
click at [908, 475] on icon "Accordion Header" at bounding box center [912, 480] width 9 height 11
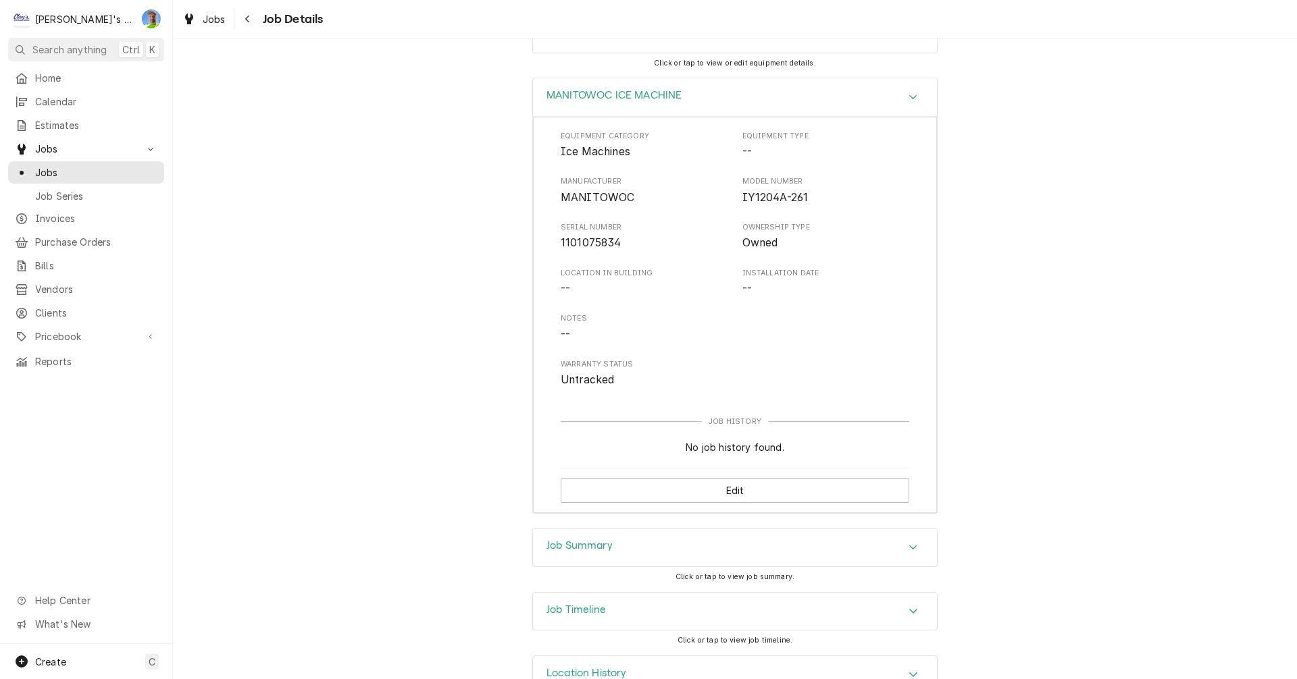
scroll to position [2579, 0]
click at [197, 19] on div "Jobs" at bounding box center [204, 19] width 49 height 17
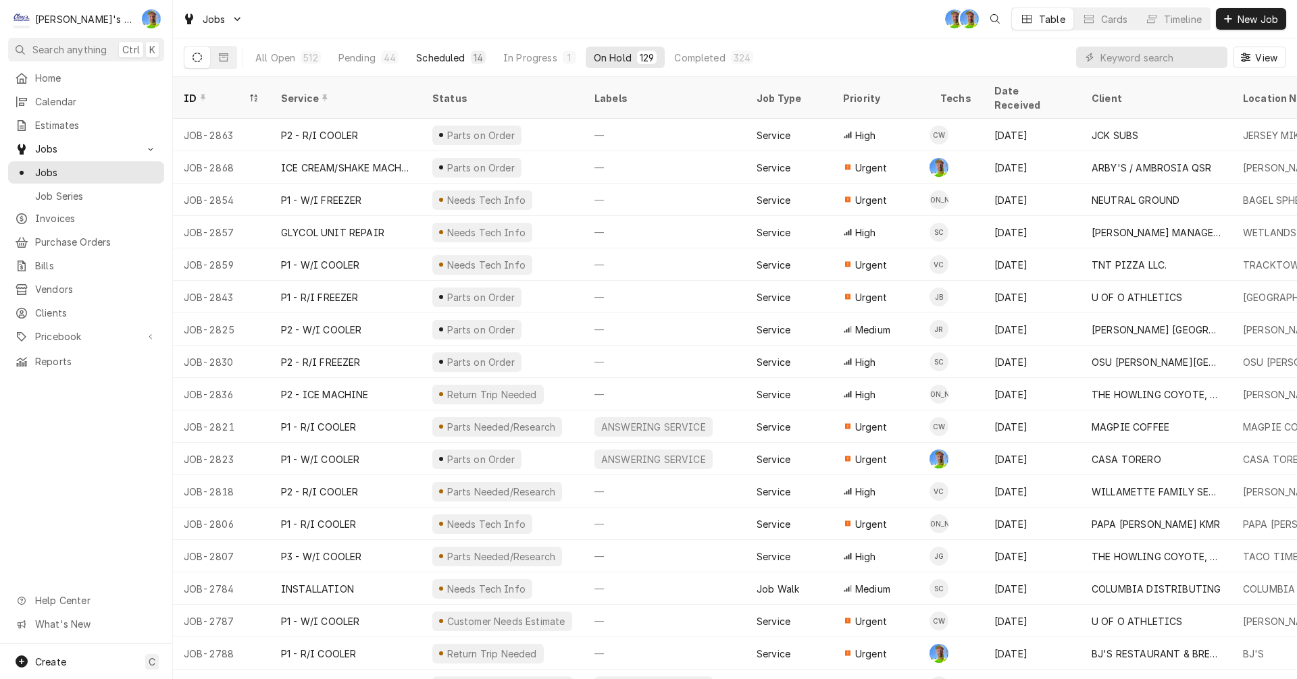
click at [444, 57] on div "Scheduled" at bounding box center [440, 58] width 49 height 14
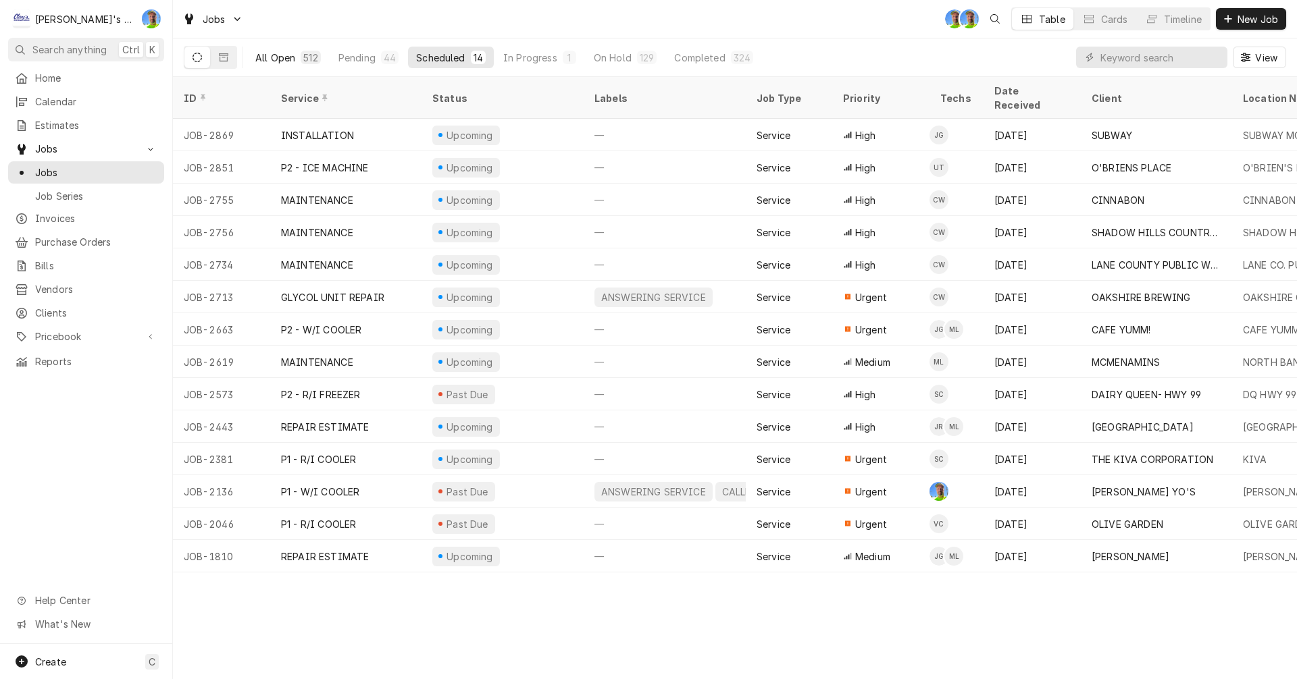
click at [269, 55] on div "All Open" at bounding box center [275, 58] width 40 height 14
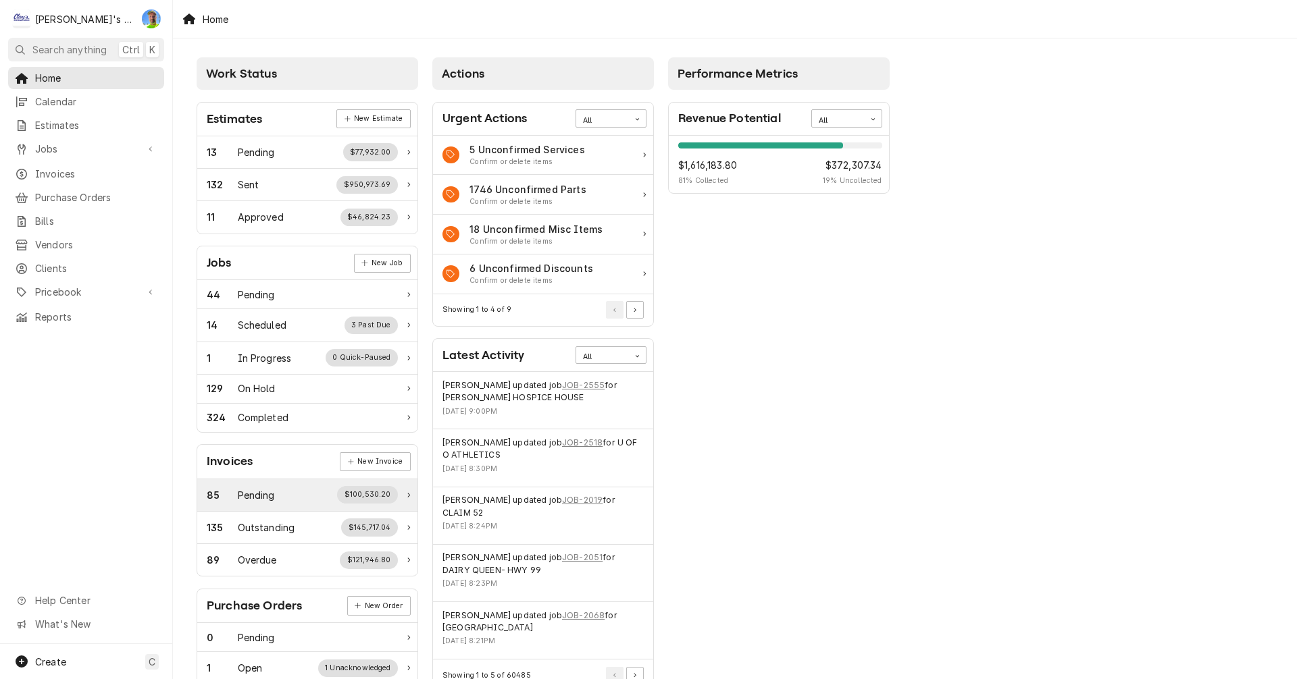
scroll to position [68, 0]
